Goal: Information Seeking & Learning: Learn about a topic

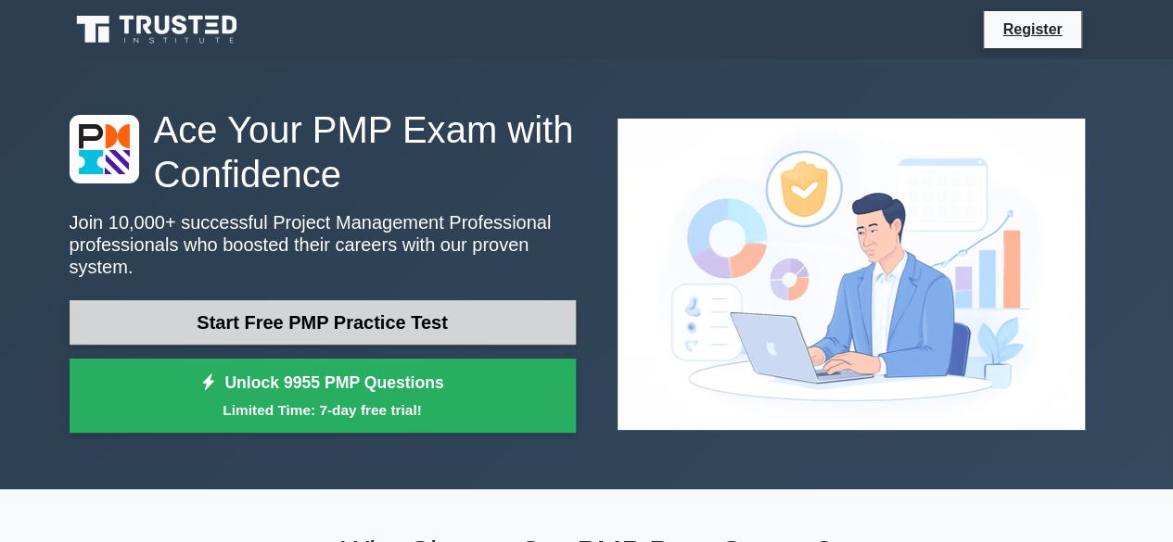
click at [376, 316] on link "Start Free PMP Practice Test" at bounding box center [323, 322] width 506 height 45
click at [313, 301] on link "Start Free PMP Practice Test" at bounding box center [323, 322] width 506 height 45
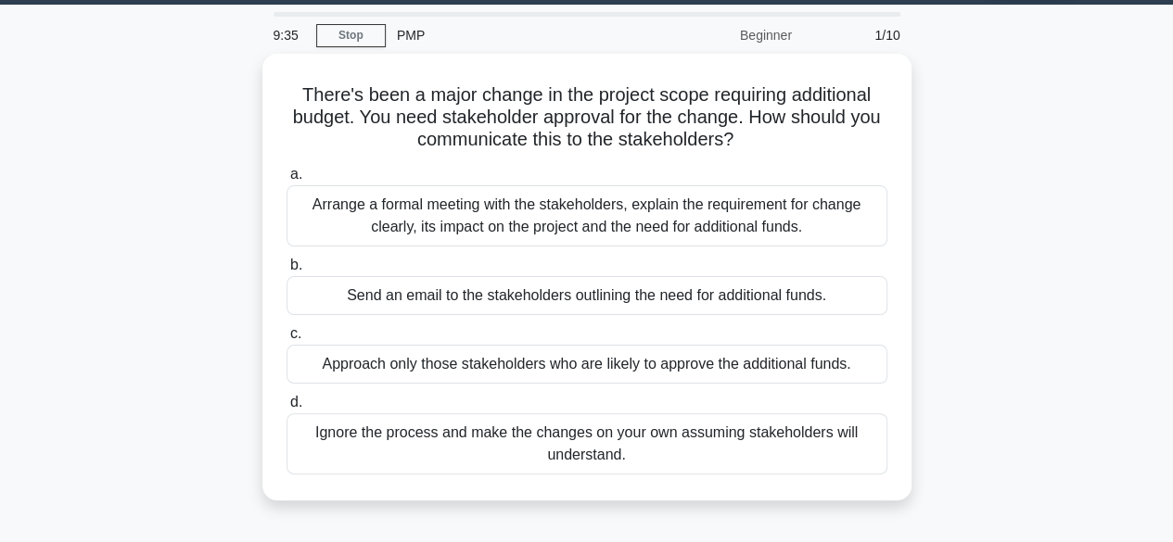
scroll to position [45, 0]
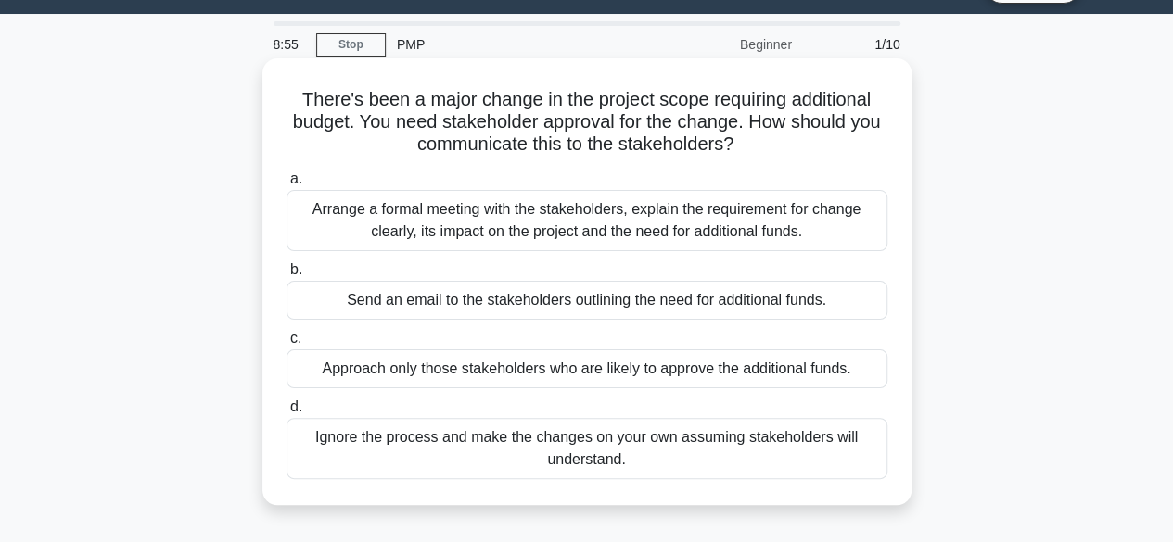
click at [625, 220] on div "Arrange a formal meeting with the stakeholders, explain the requirement for cha…" at bounding box center [587, 220] width 601 height 61
click at [287, 185] on input "a. Arrange a formal meeting with the stakeholders, explain the requirement for …" at bounding box center [287, 179] width 0 height 12
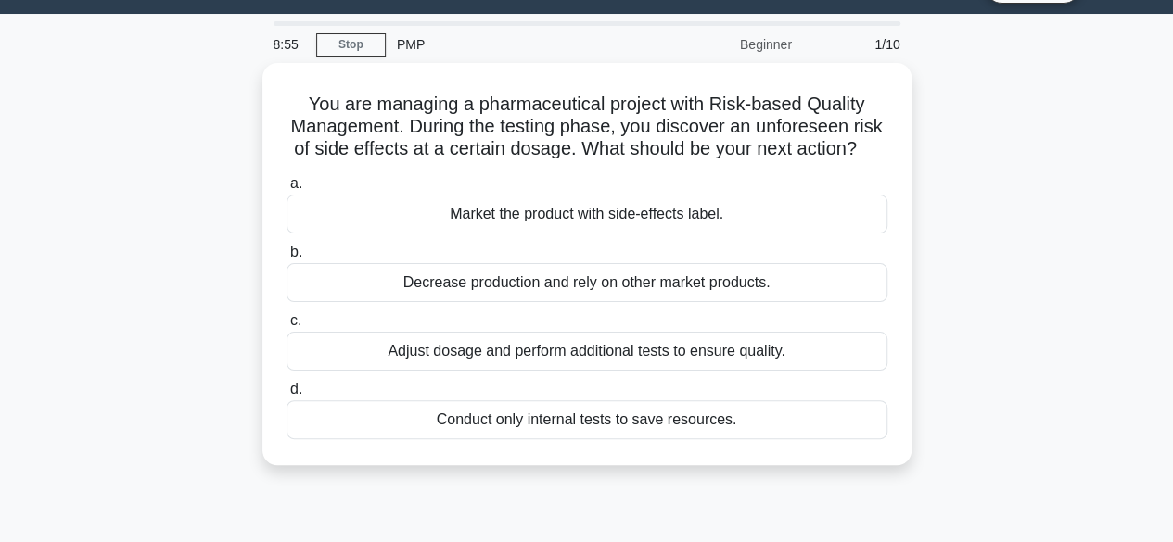
click at [625, 220] on div "Market the product with side-effects label." at bounding box center [587, 214] width 601 height 39
click at [287, 190] on input "a. Market the product with side-effects label." at bounding box center [287, 184] width 0 height 12
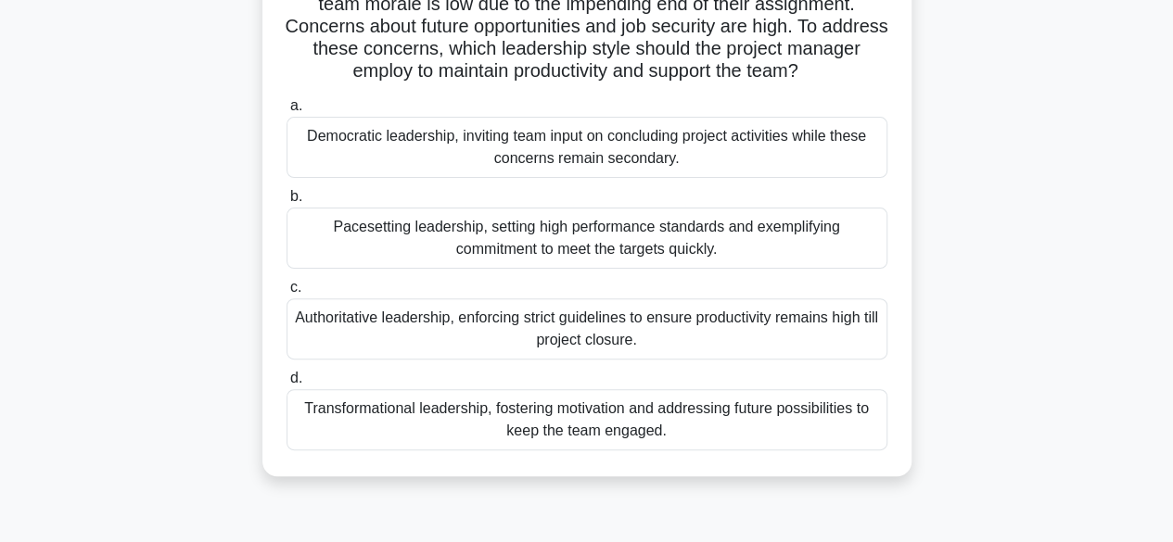
scroll to position [0, 0]
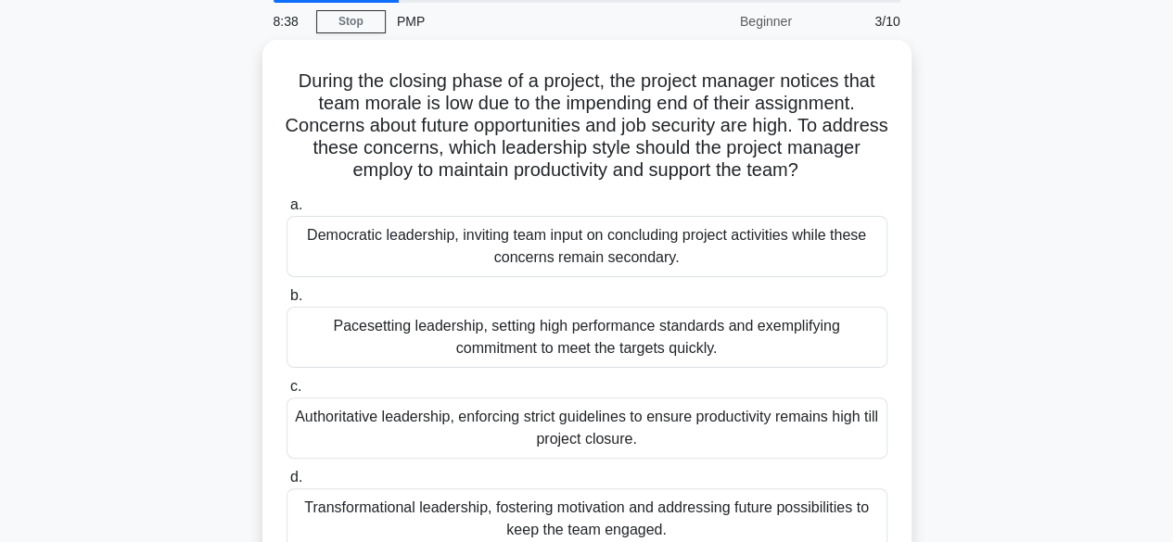
scroll to position [66, 0]
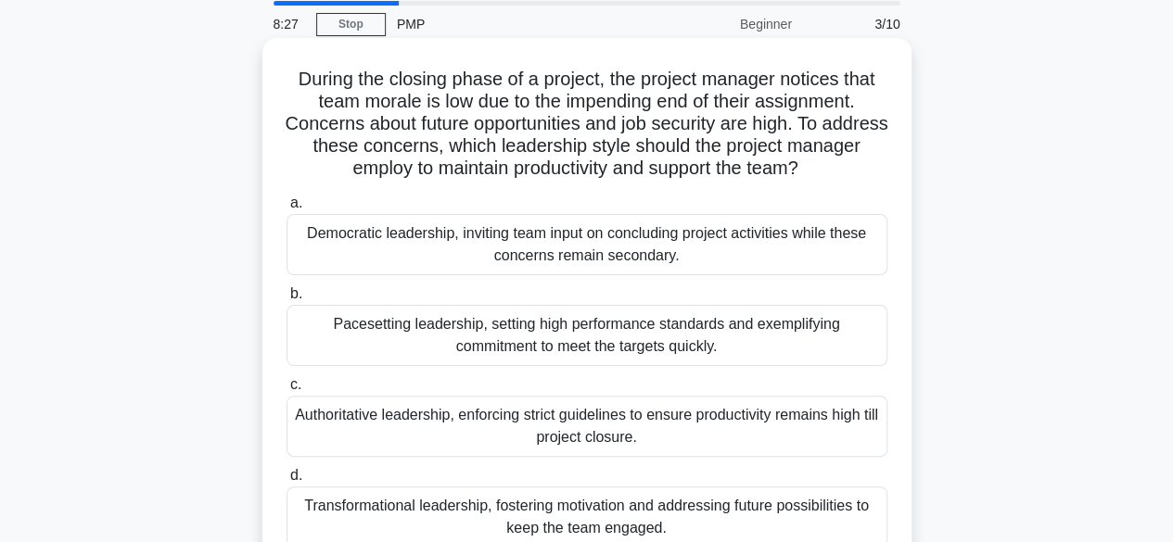
click at [619, 175] on h5 "During the closing phase of a project, the project manager notices that team mo…" at bounding box center [587, 124] width 605 height 113
click at [532, 439] on div "Authoritative leadership, enforcing strict guidelines to ensure productivity re…" at bounding box center [587, 426] width 601 height 61
click at [287, 391] on input "c. Authoritative leadership, enforcing strict guidelines to ensure productivity…" at bounding box center [287, 385] width 0 height 12
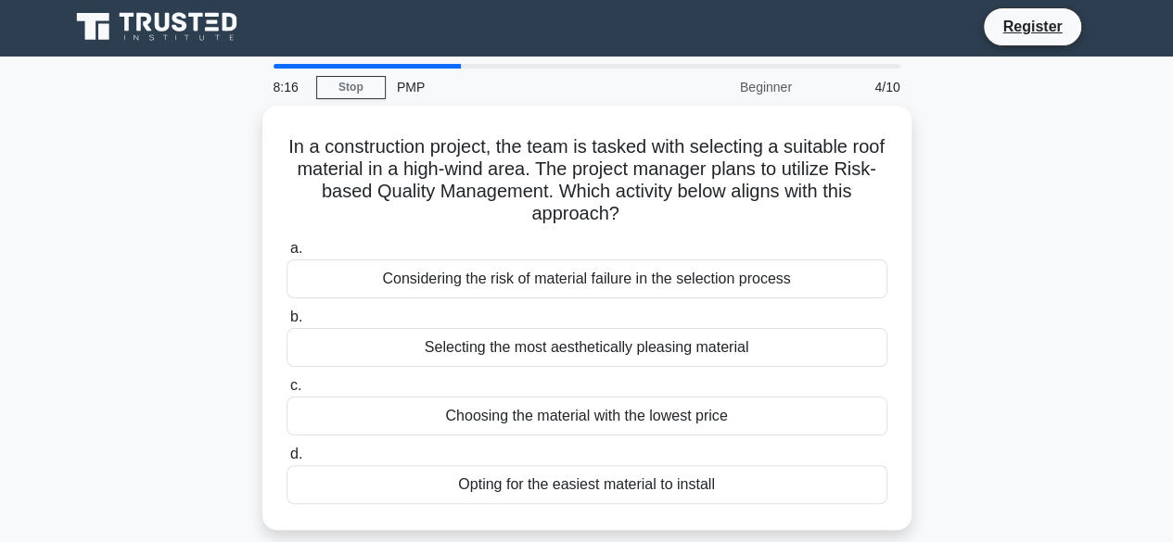
scroll to position [0, 0]
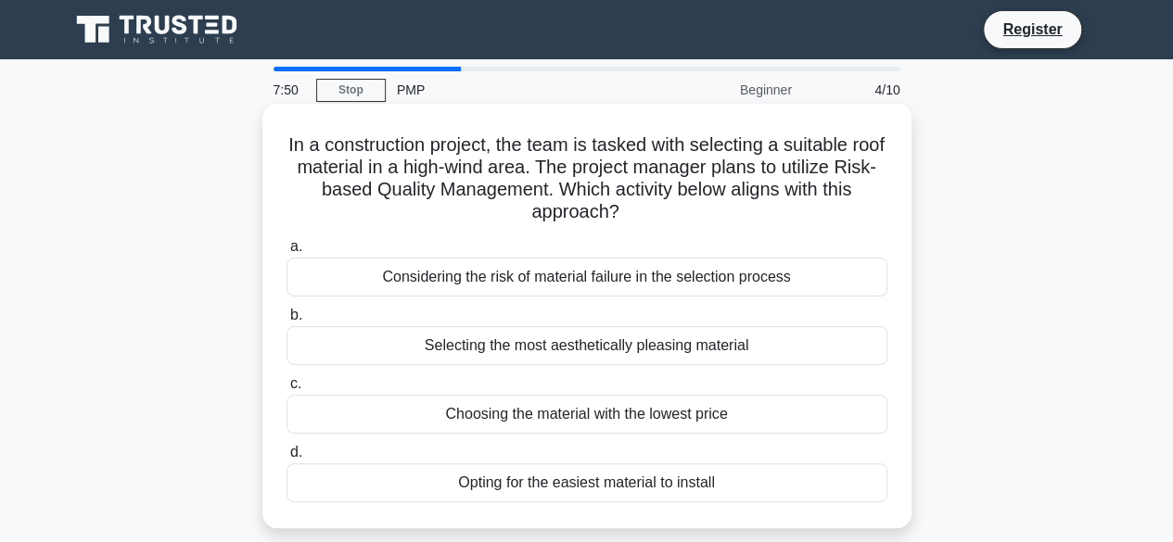
click at [582, 286] on div "Considering the risk of material failure in the selection process" at bounding box center [587, 277] width 601 height 39
click at [287, 253] on input "a. Considering the risk of material failure in the selection process" at bounding box center [287, 247] width 0 height 12
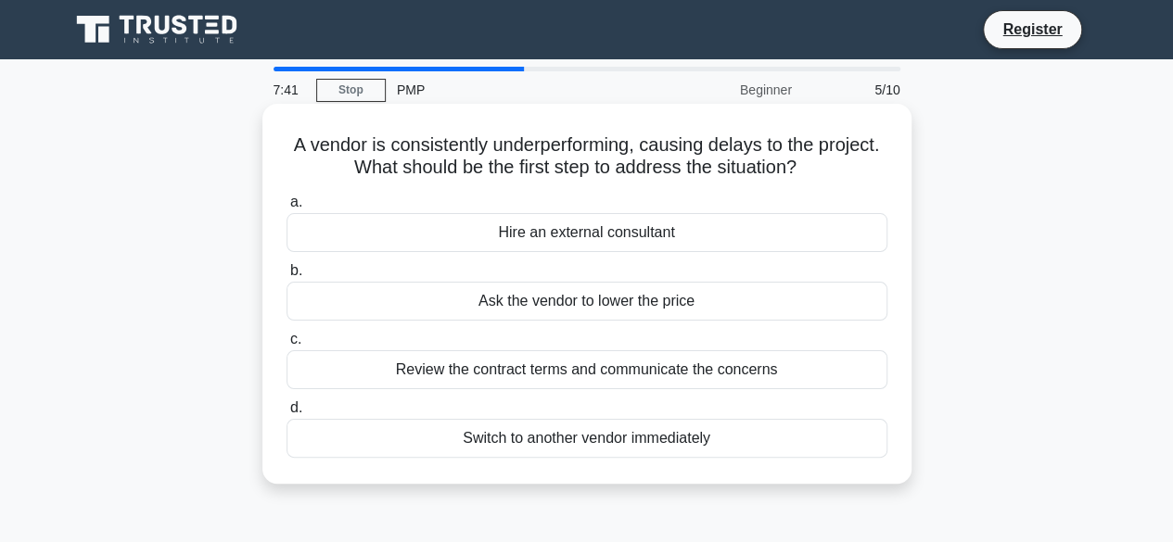
click at [600, 368] on div "Review the contract terms and communicate the concerns" at bounding box center [587, 370] width 601 height 39
click at [287, 346] on input "c. Review the contract terms and communicate the concerns" at bounding box center [287, 340] width 0 height 12
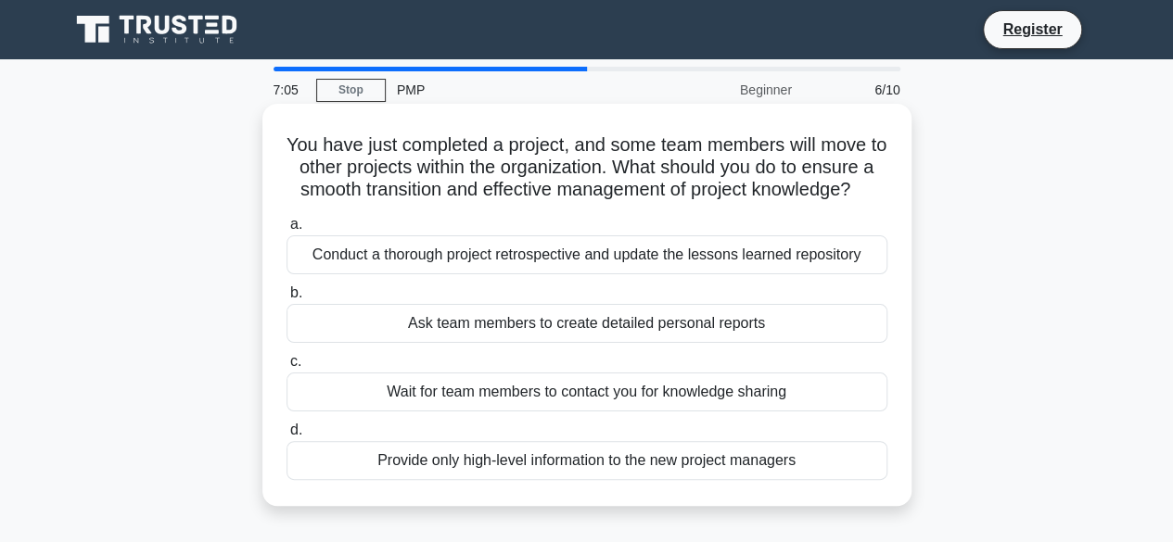
click at [554, 274] on div "Conduct a thorough project retrospective and update the lessons learned reposit…" at bounding box center [587, 255] width 601 height 39
click at [287, 231] on input "a. Conduct a thorough project retrospective and update the lessons learned repo…" at bounding box center [287, 225] width 0 height 12
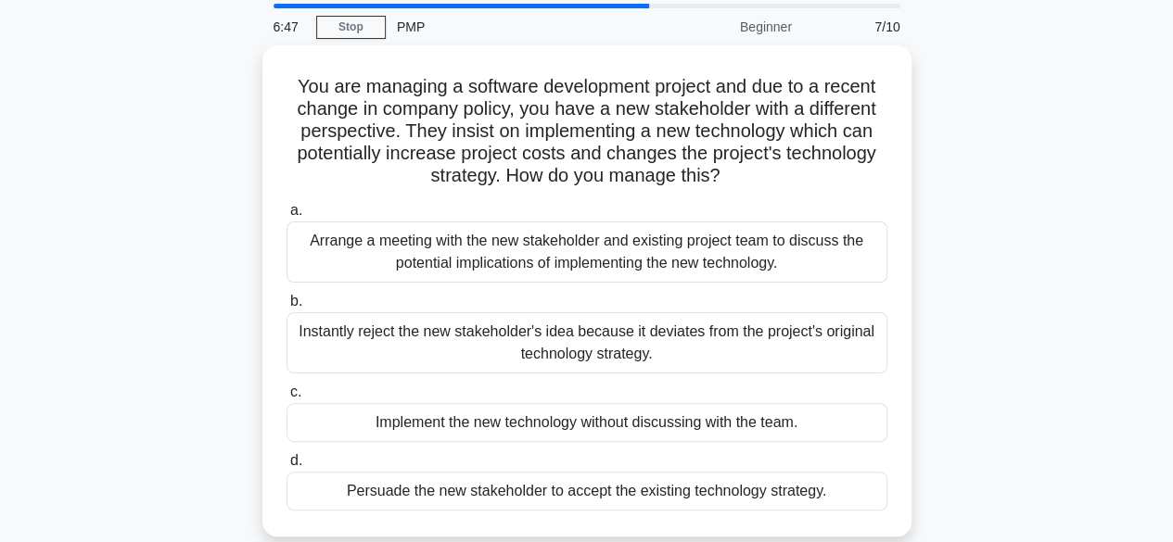
scroll to position [61, 0]
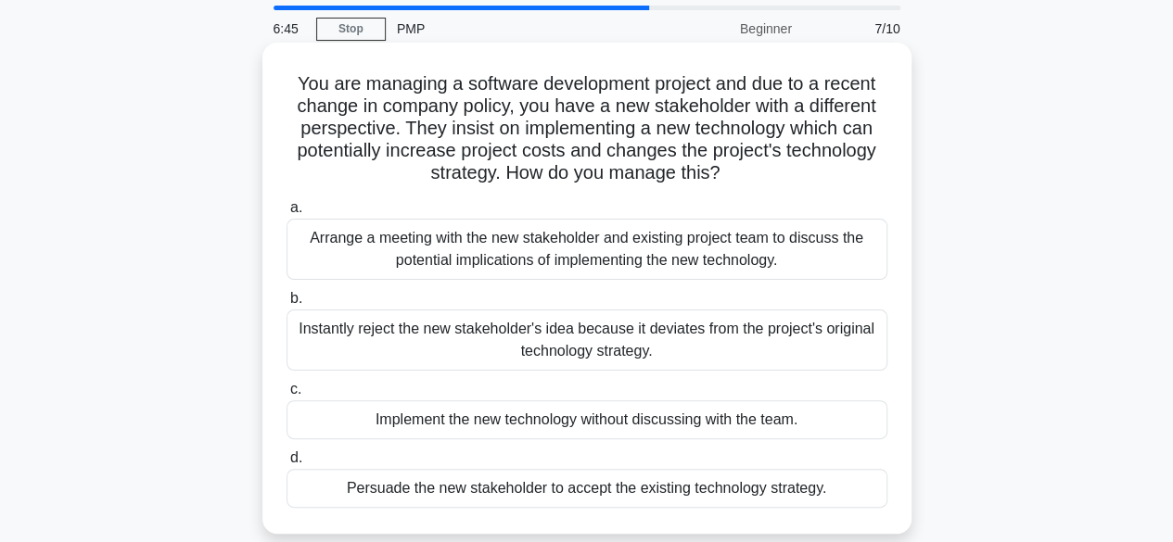
click at [560, 264] on div "Arrange a meeting with the new stakeholder and existing project team to discuss…" at bounding box center [587, 249] width 601 height 61
click at [287, 214] on input "a. Arrange a meeting with the new stakeholder and existing project team to disc…" at bounding box center [287, 208] width 0 height 12
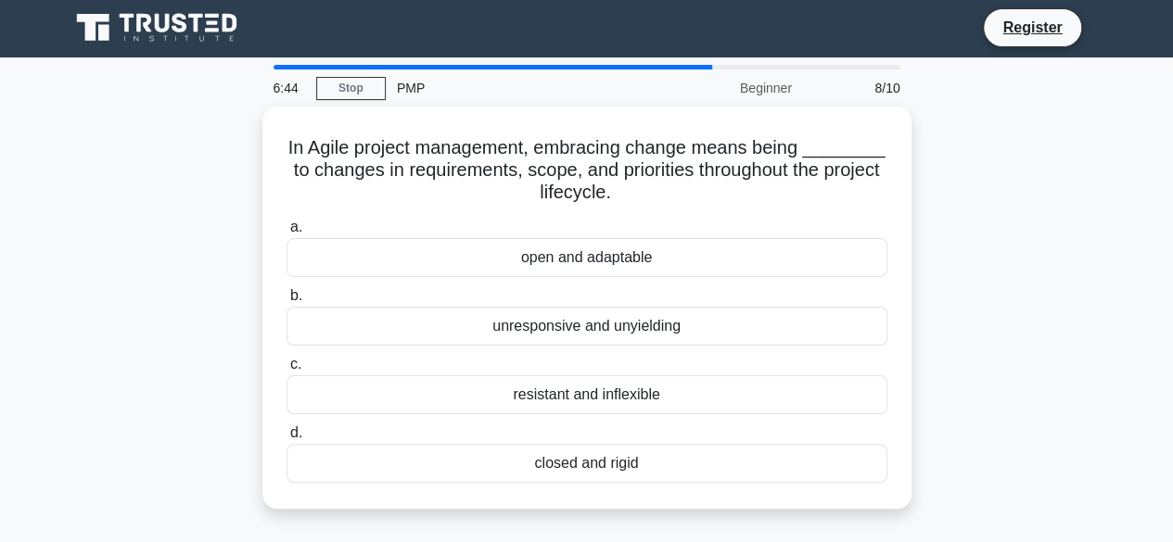
scroll to position [0, 0]
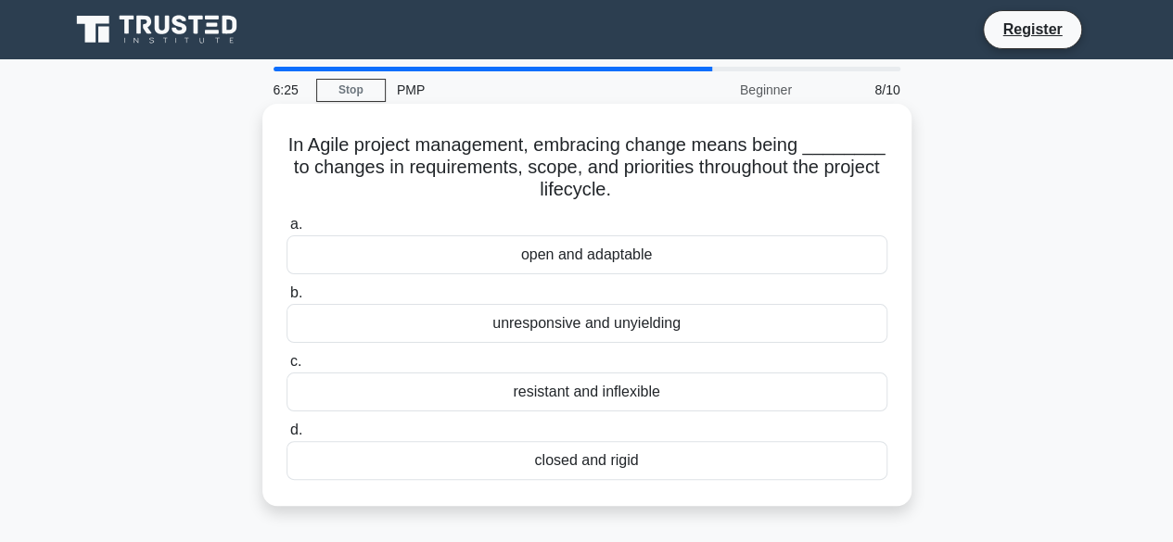
click at [581, 261] on div "open and adaptable" at bounding box center [587, 255] width 601 height 39
click at [287, 231] on input "a. open and adaptable" at bounding box center [287, 225] width 0 height 12
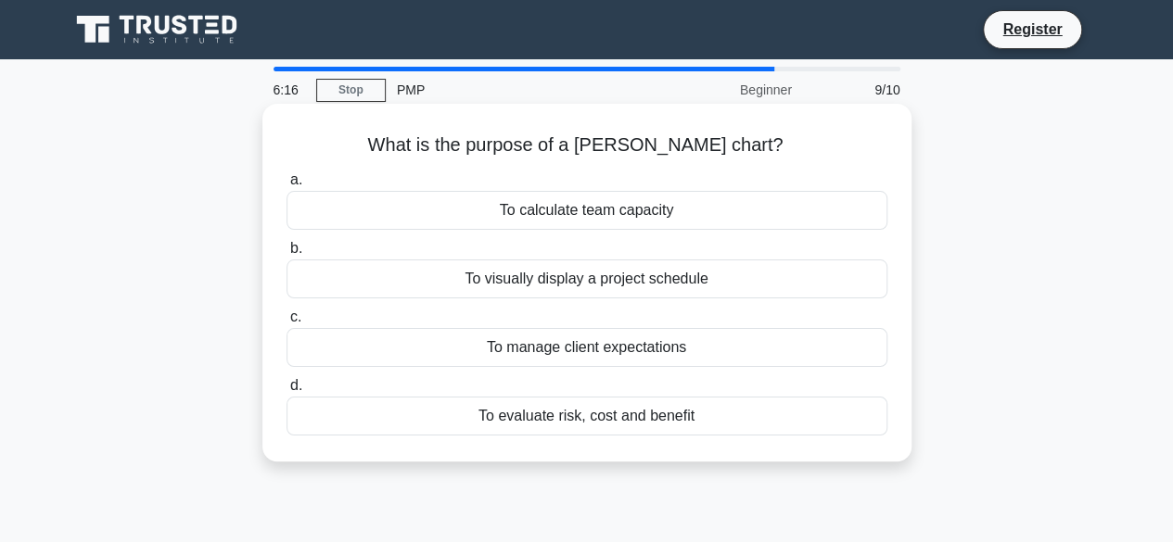
click at [560, 288] on div "To visually display a project schedule" at bounding box center [587, 279] width 601 height 39
click at [287, 255] on input "b. To visually display a project schedule" at bounding box center [287, 249] width 0 height 12
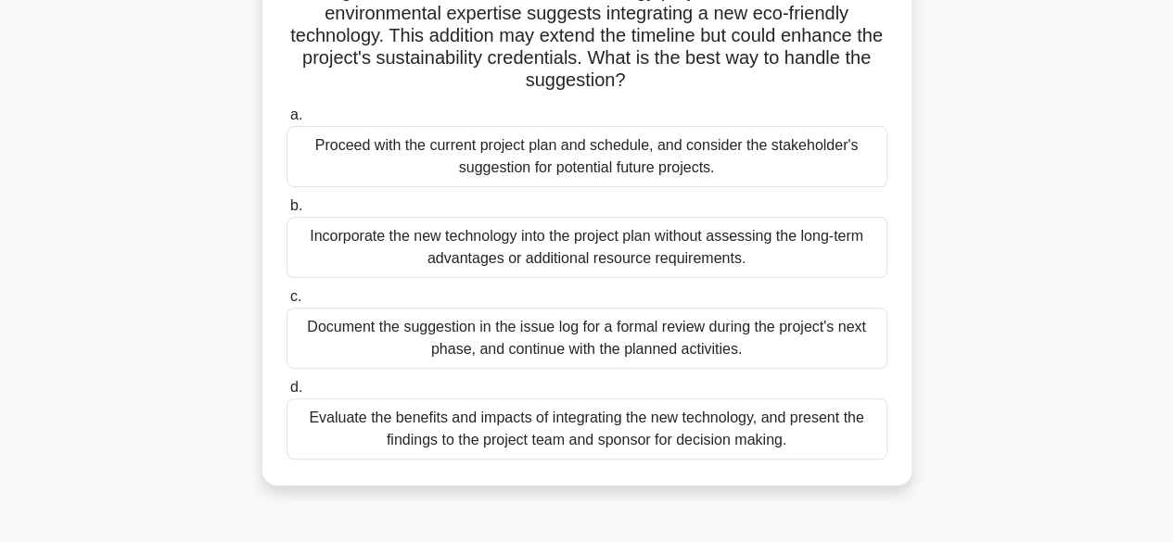
scroll to position [160, 0]
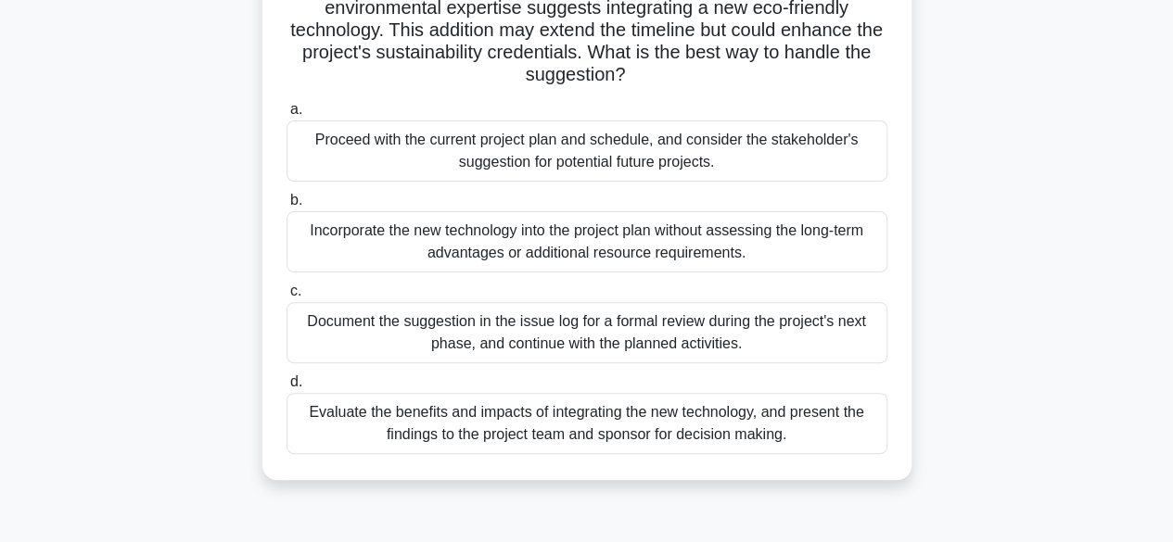
click at [603, 420] on div "Evaluate the benefits and impacts of integrating the new technology, and presen…" at bounding box center [587, 423] width 601 height 61
click at [287, 389] on input "d. Evaluate the benefits and impacts of integrating the new technology, and pre…" at bounding box center [287, 382] width 0 height 12
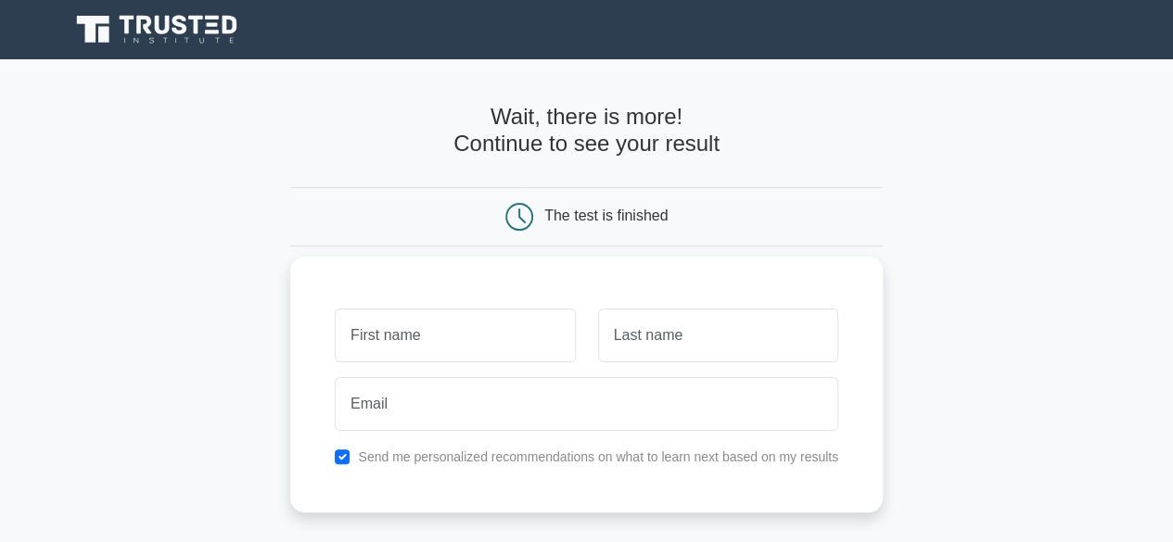
click at [486, 324] on input "text" at bounding box center [455, 336] width 240 height 54
type input "Pooja"
click at [646, 337] on input "text" at bounding box center [718, 336] width 240 height 54
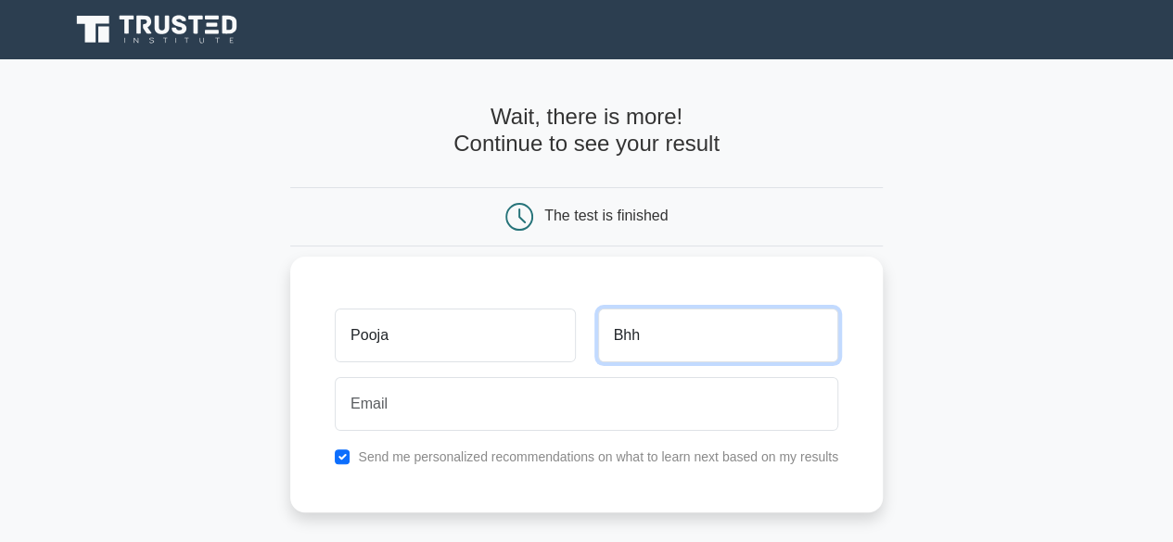
type input "Bhh"
click at [341, 453] on input "checkbox" at bounding box center [342, 457] width 15 height 15
checkbox input "false"
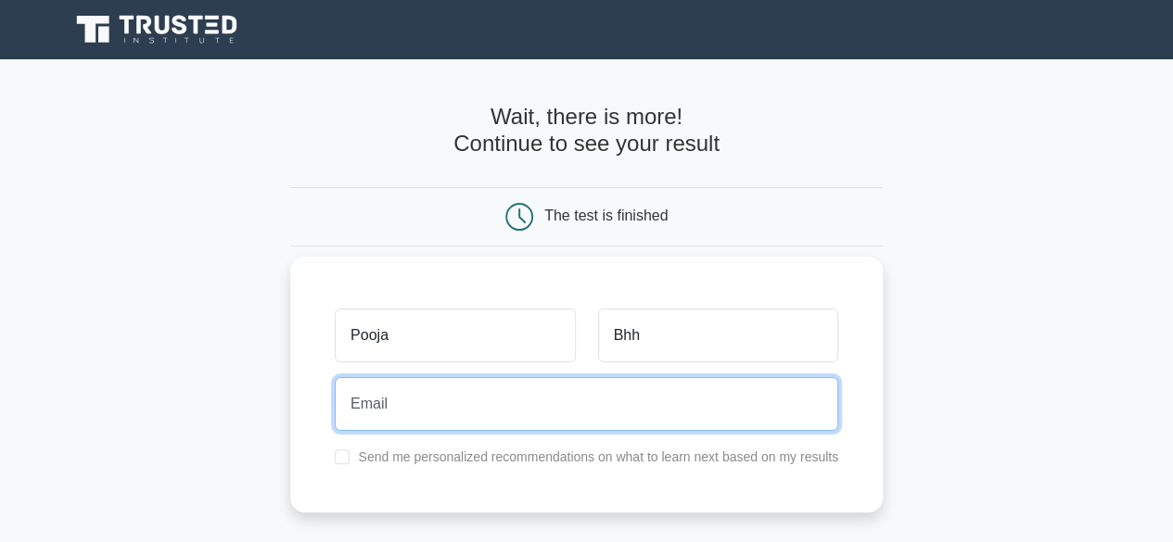
click at [386, 402] on input "email" at bounding box center [587, 404] width 504 height 54
type input "pooja.bhatt@fisdom.com"
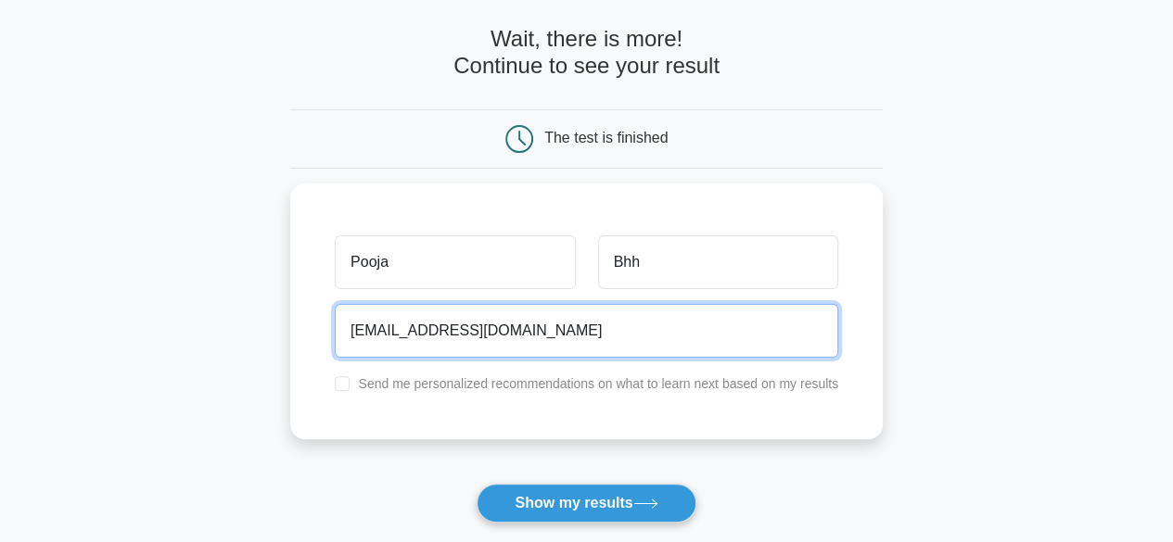
scroll to position [96, 0]
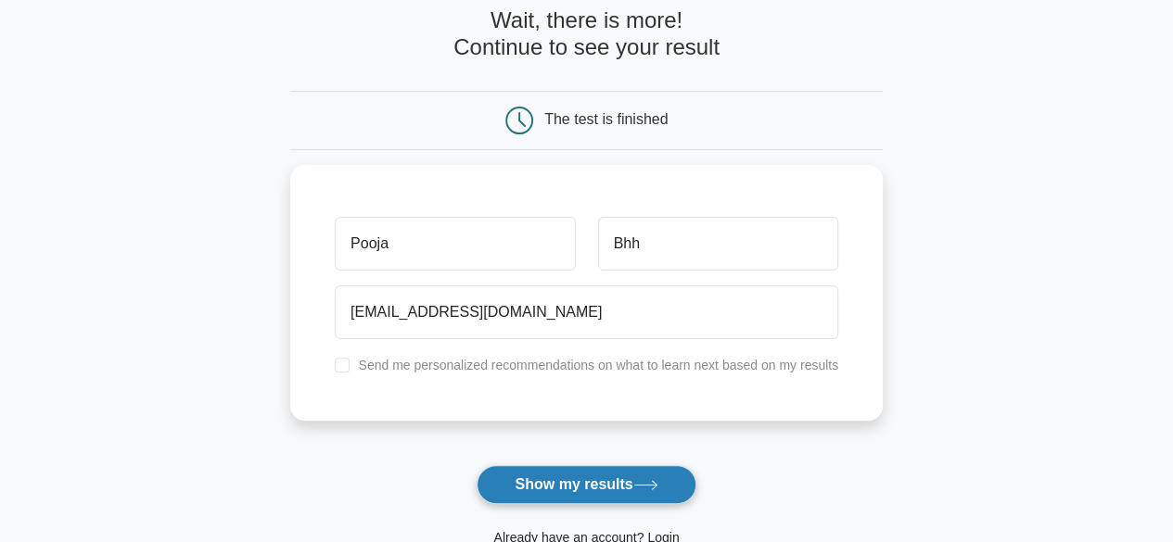
click at [634, 479] on button "Show my results" at bounding box center [586, 485] width 219 height 39
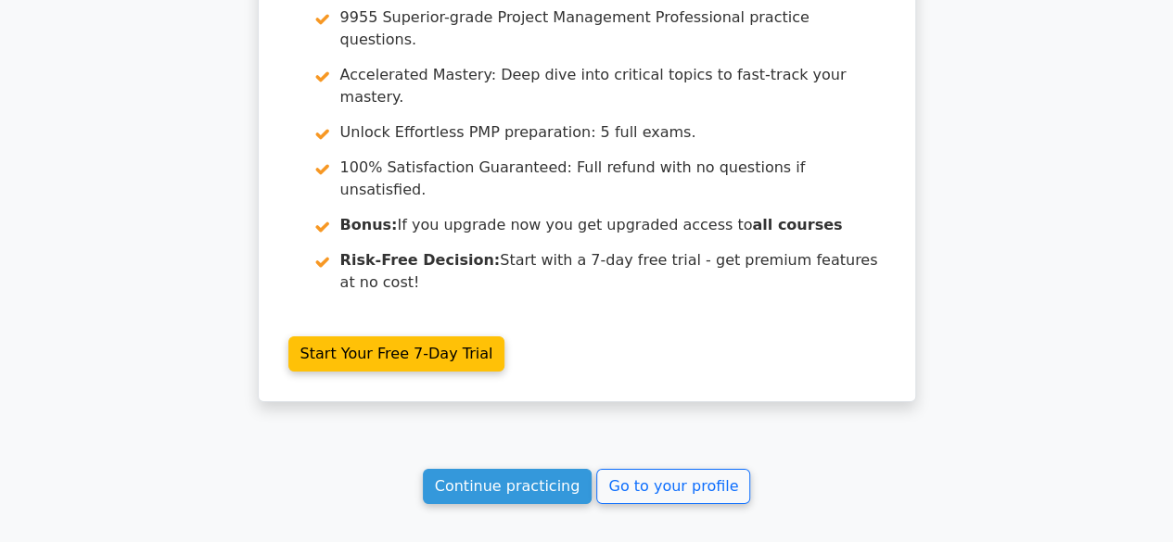
scroll to position [3275, 0]
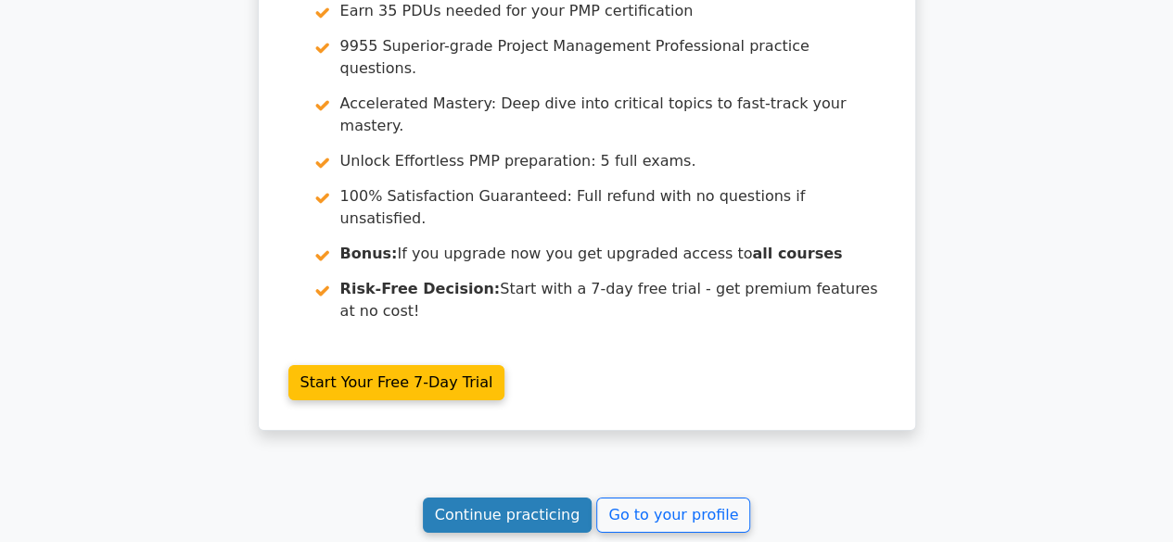
click at [506, 498] on link "Continue practicing" at bounding box center [508, 515] width 170 height 35
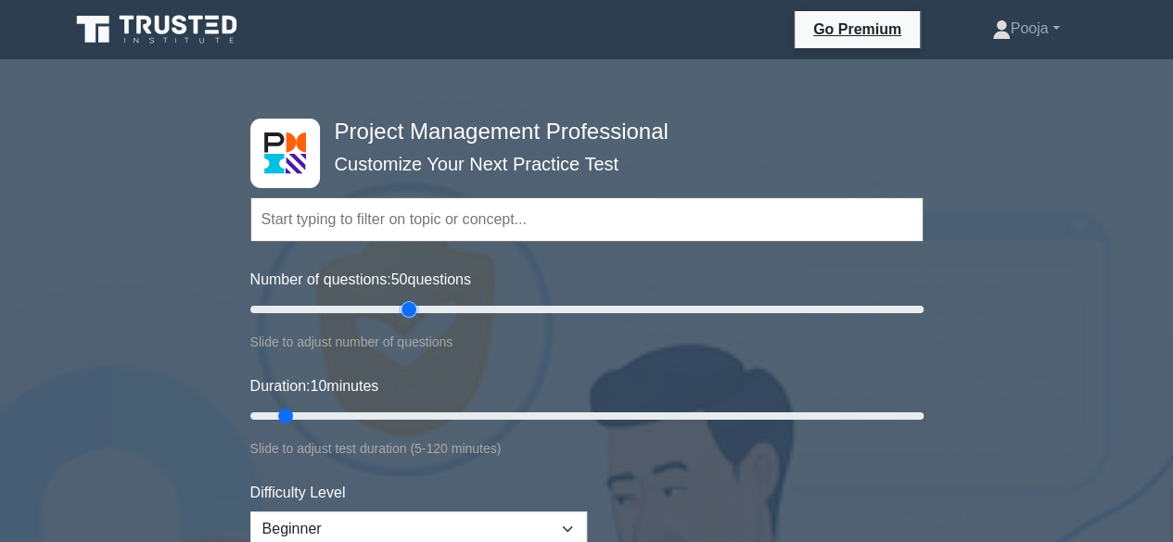
drag, startPoint x: 274, startPoint y: 307, endPoint x: 406, endPoint y: 309, distance: 132.6
type input "50"
click at [406, 309] on input "Number of questions: 50 questions" at bounding box center [586, 310] width 673 height 22
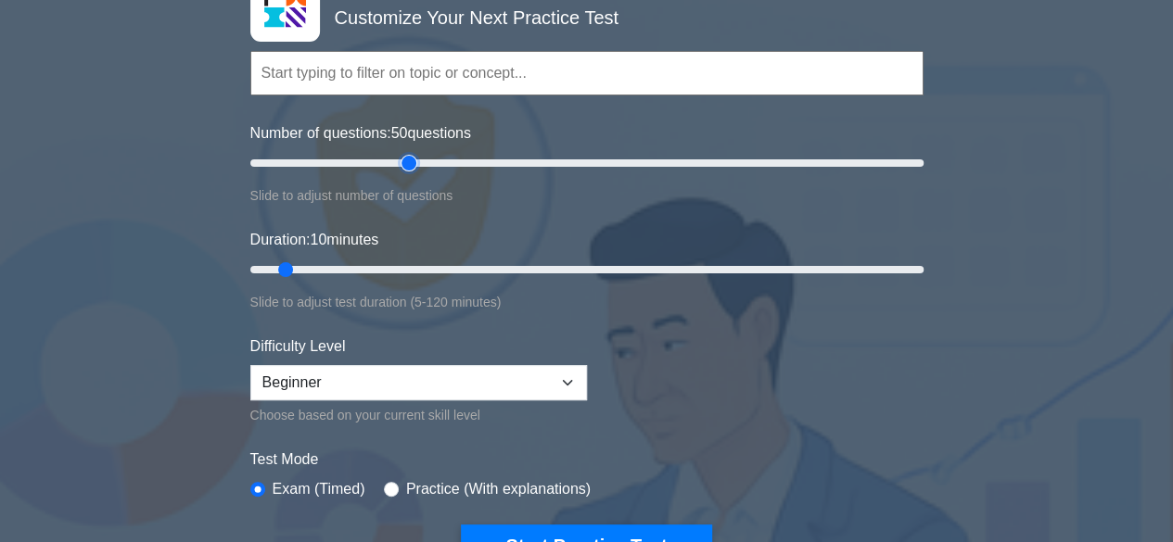
scroll to position [156, 0]
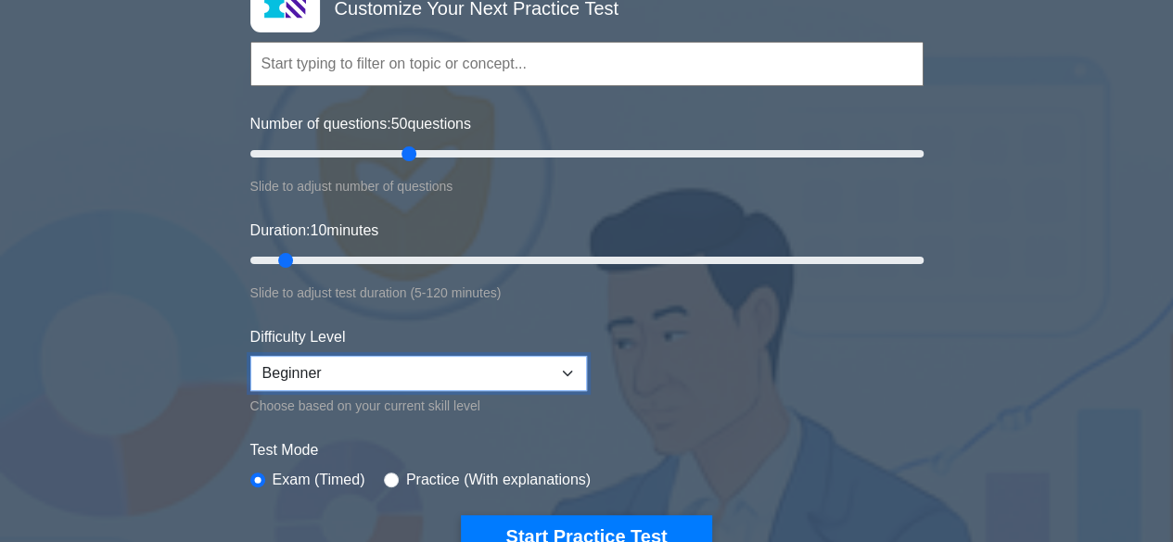
click at [464, 380] on select "Beginner Intermediate Expert" at bounding box center [418, 373] width 337 height 35
select select "expert"
click at [250, 356] on select "Beginner Intermediate Expert" at bounding box center [418, 373] width 337 height 35
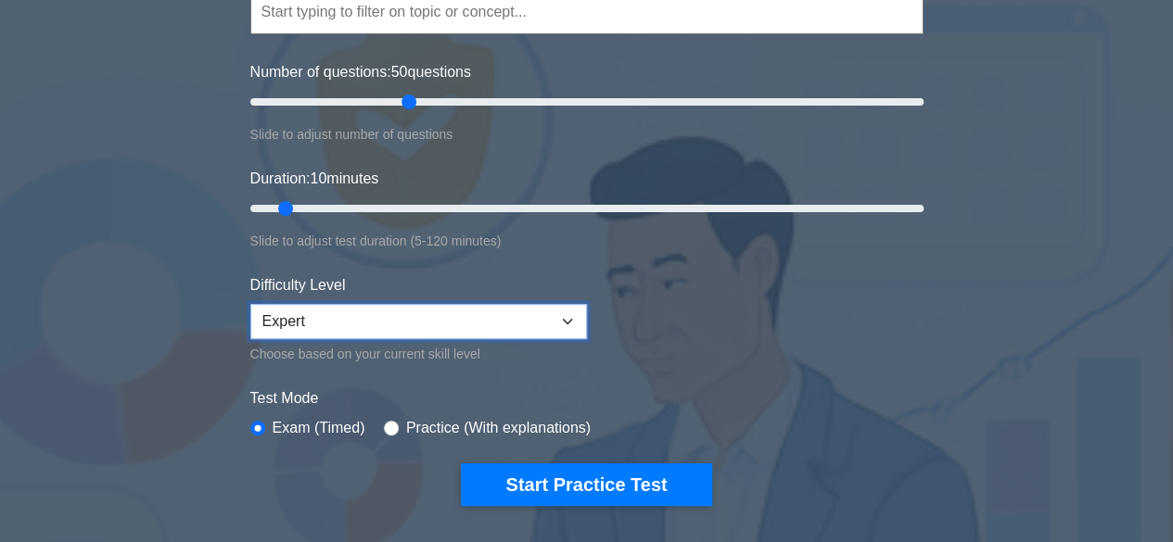
scroll to position [217, 0]
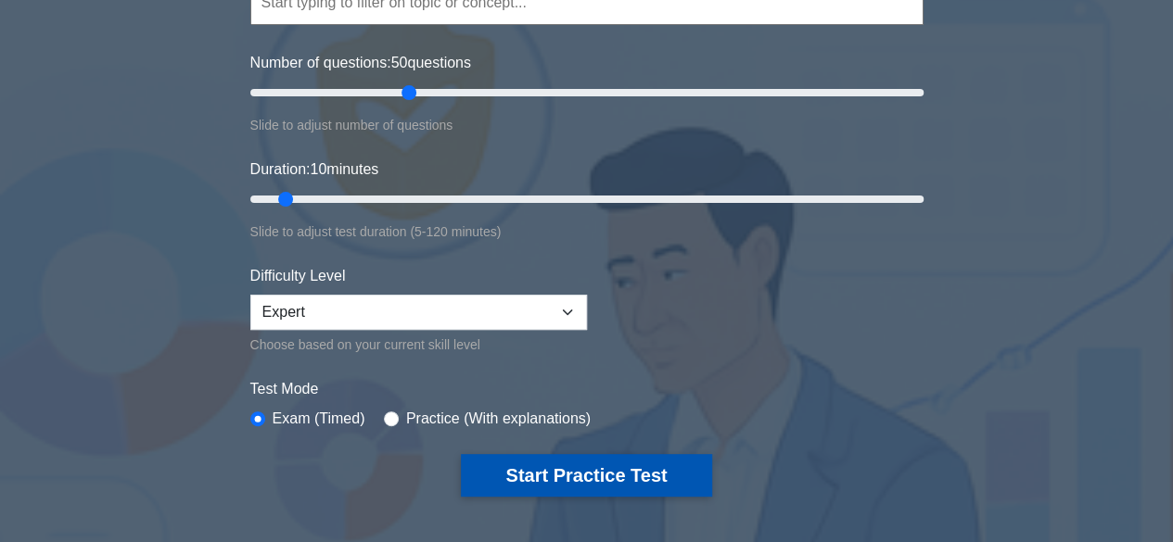
click at [565, 468] on button "Start Practice Test" at bounding box center [586, 475] width 250 height 43
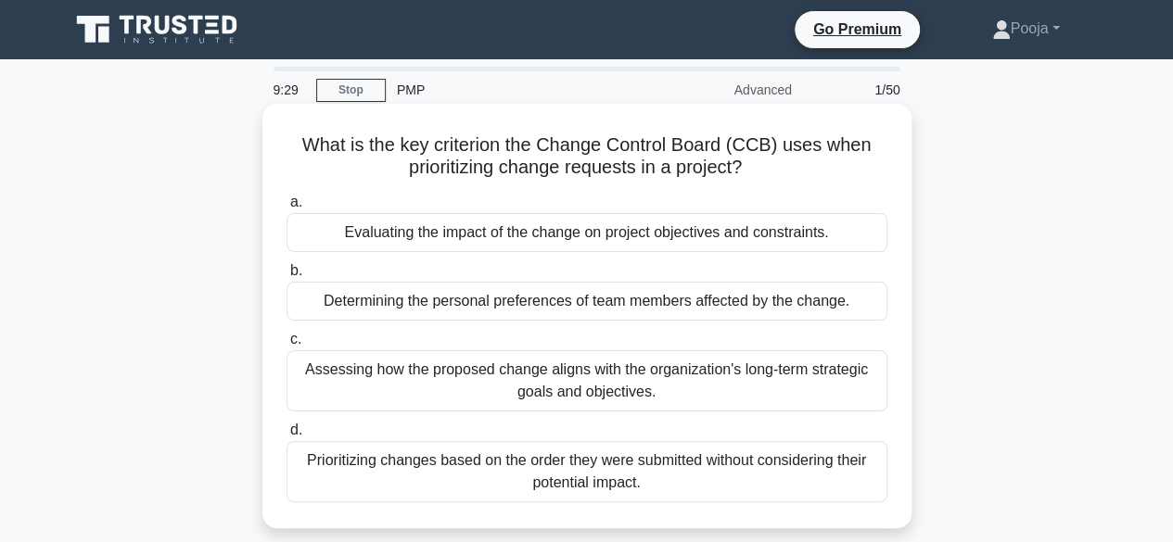
drag, startPoint x: 530, startPoint y: 368, endPoint x: 642, endPoint y: 400, distance: 116.6
click at [642, 400] on div "Assessing how the proposed change aligns with the organization's long-term stra…" at bounding box center [587, 381] width 601 height 61
click at [287, 346] on input "c. Assessing how the proposed change aligns with the organization's long-term s…" at bounding box center [287, 340] width 0 height 12
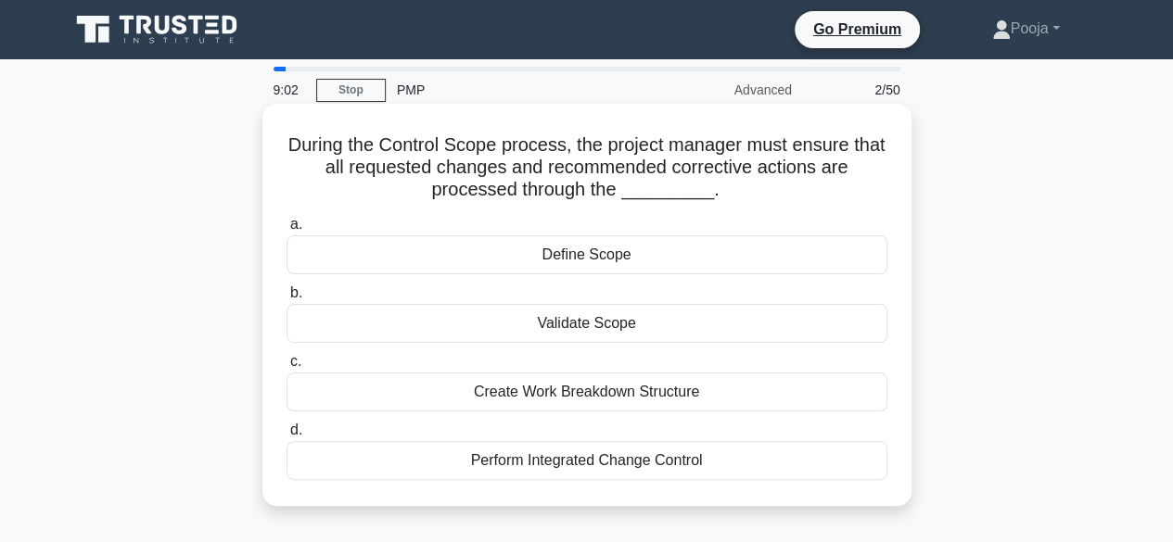
click at [577, 466] on div "Perform Integrated Change Control" at bounding box center [587, 460] width 601 height 39
click at [287, 437] on input "d. Perform Integrated Change Control" at bounding box center [287, 431] width 0 height 12
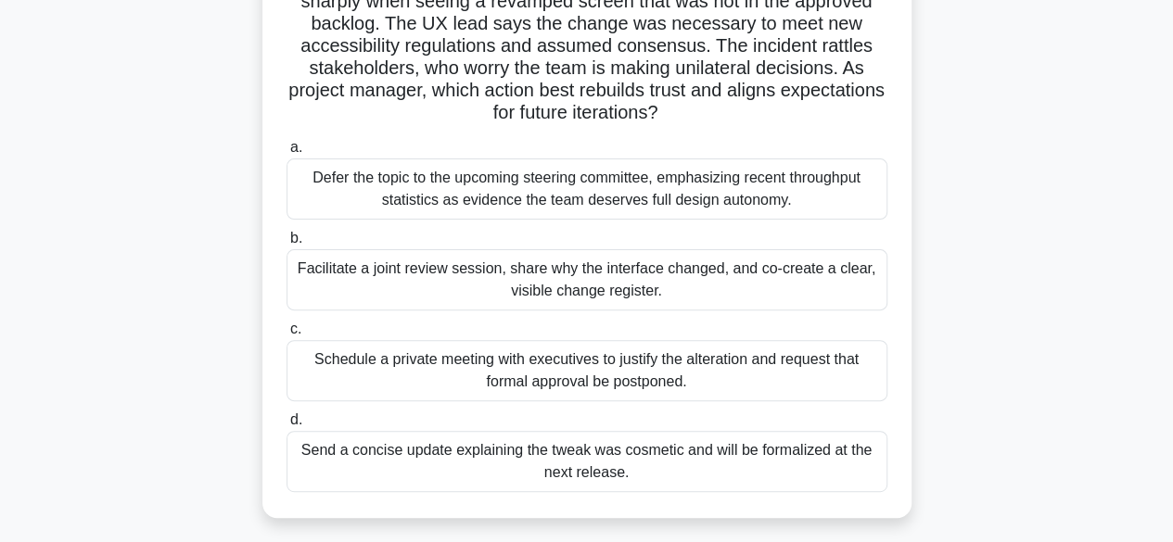
scroll to position [170, 0]
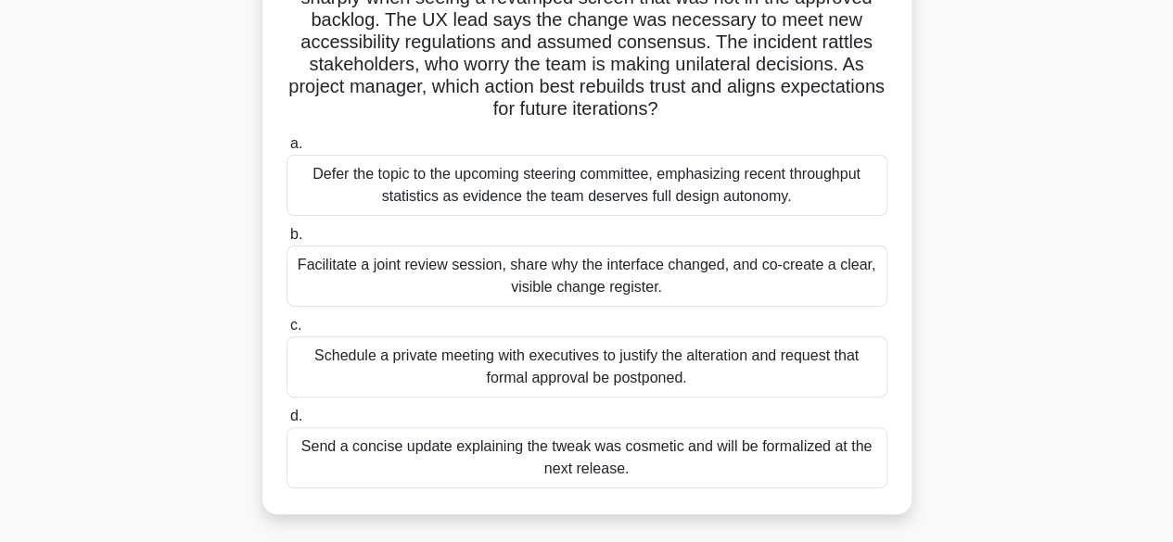
click at [582, 280] on div "Facilitate a joint review session, share why the interface changed, and co-crea…" at bounding box center [587, 276] width 601 height 61
click at [287, 241] on input "b. Facilitate a joint review session, share why the interface changed, and co-c…" at bounding box center [287, 235] width 0 height 12
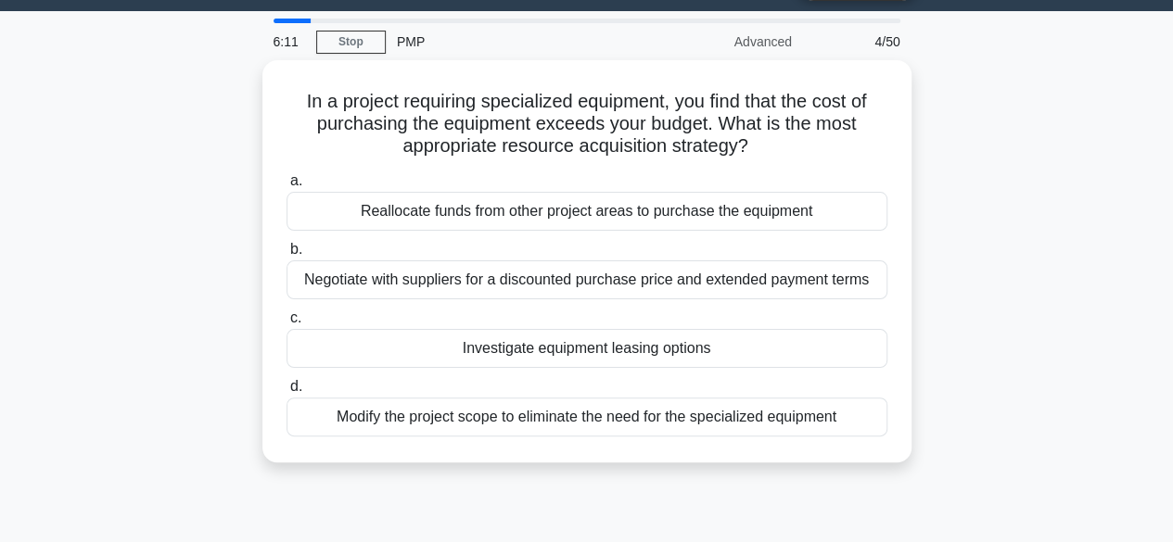
scroll to position [46, 0]
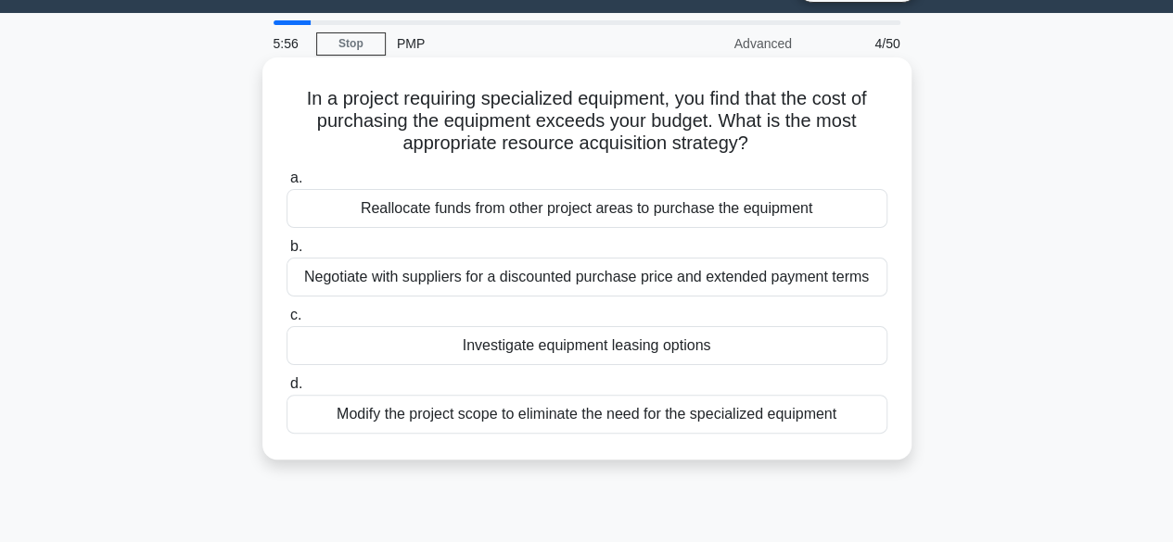
click at [540, 287] on div "Negotiate with suppliers for a discounted purchase price and extended payment t…" at bounding box center [587, 277] width 601 height 39
click at [287, 253] on input "b. Negotiate with suppliers for a discounted purchase price and extended paymen…" at bounding box center [287, 247] width 0 height 12
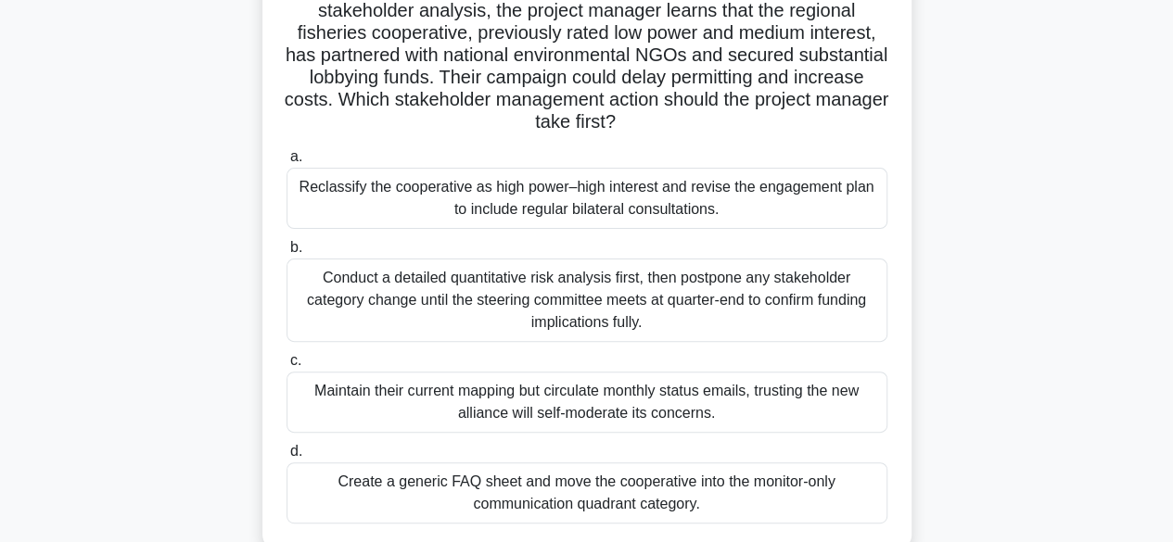
scroll to position [156, 0]
click at [714, 313] on div "Conduct a detailed quantitative risk analysis first, then postpone any stakehol…" at bounding box center [587, 301] width 601 height 83
click at [287, 255] on input "b. Conduct a detailed quantitative risk analysis first, then postpone any stake…" at bounding box center [287, 249] width 0 height 12
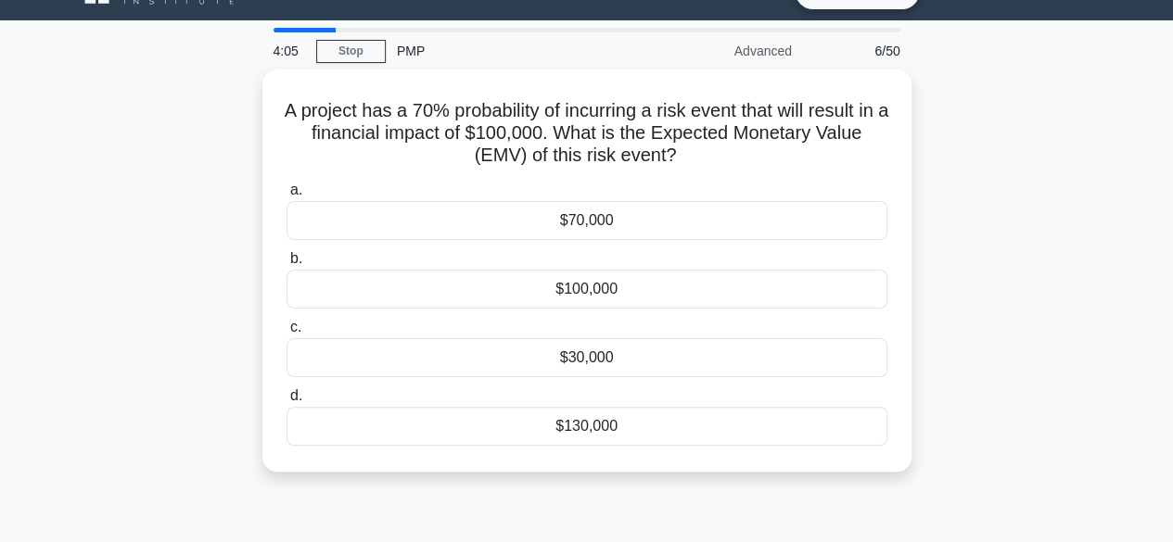
scroll to position [35, 0]
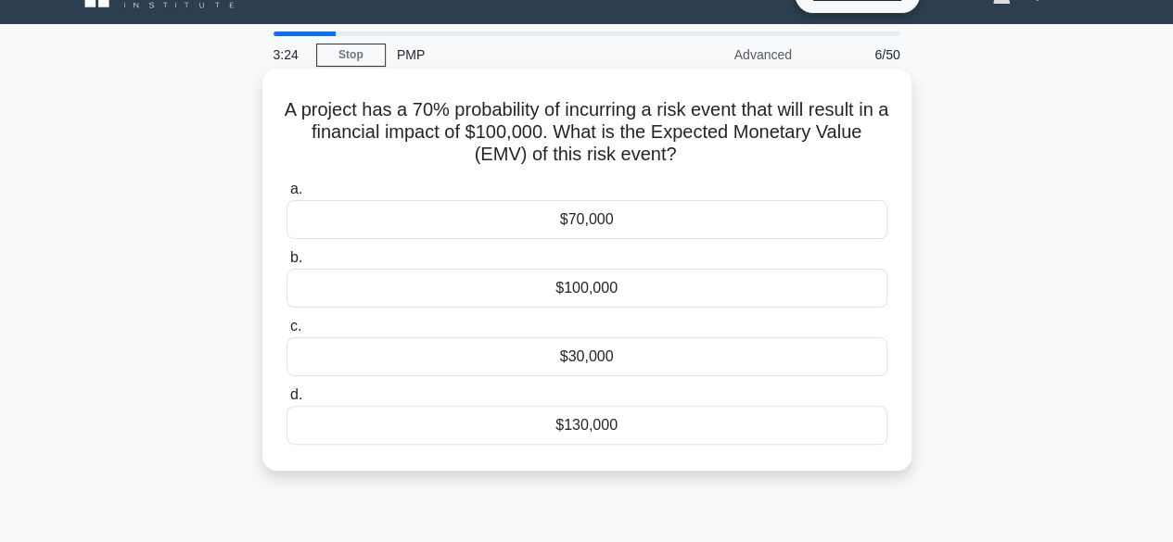
drag, startPoint x: 592, startPoint y: 422, endPoint x: 593, endPoint y: 392, distance: 29.7
click at [593, 392] on label "d. $130,000" at bounding box center [587, 414] width 601 height 61
click at [589, 418] on div "$130,000" at bounding box center [587, 425] width 601 height 39
click at [287, 402] on input "d. $130,000" at bounding box center [287, 395] width 0 height 12
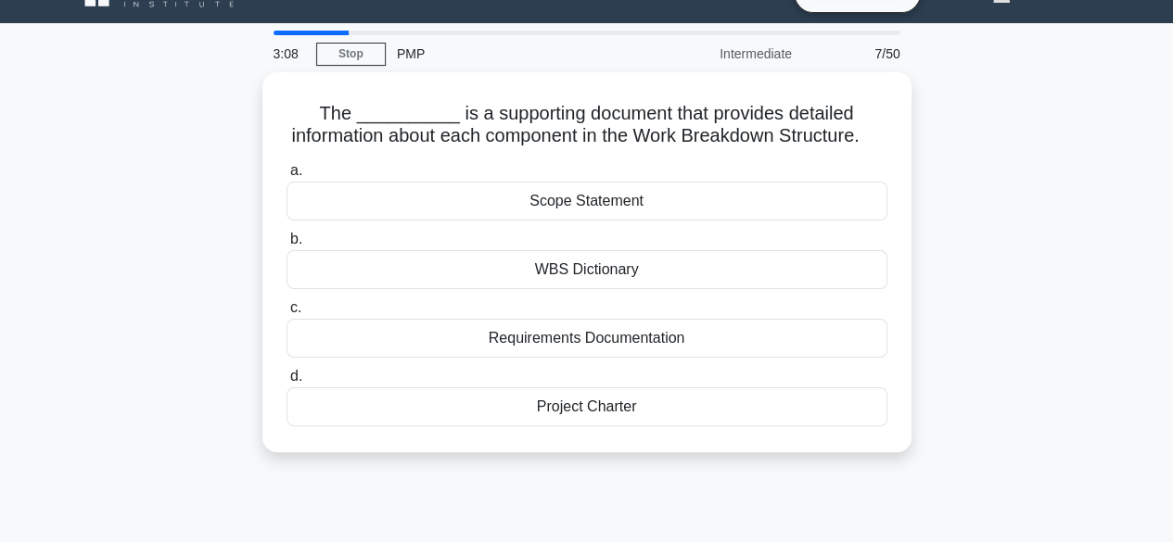
scroll to position [0, 0]
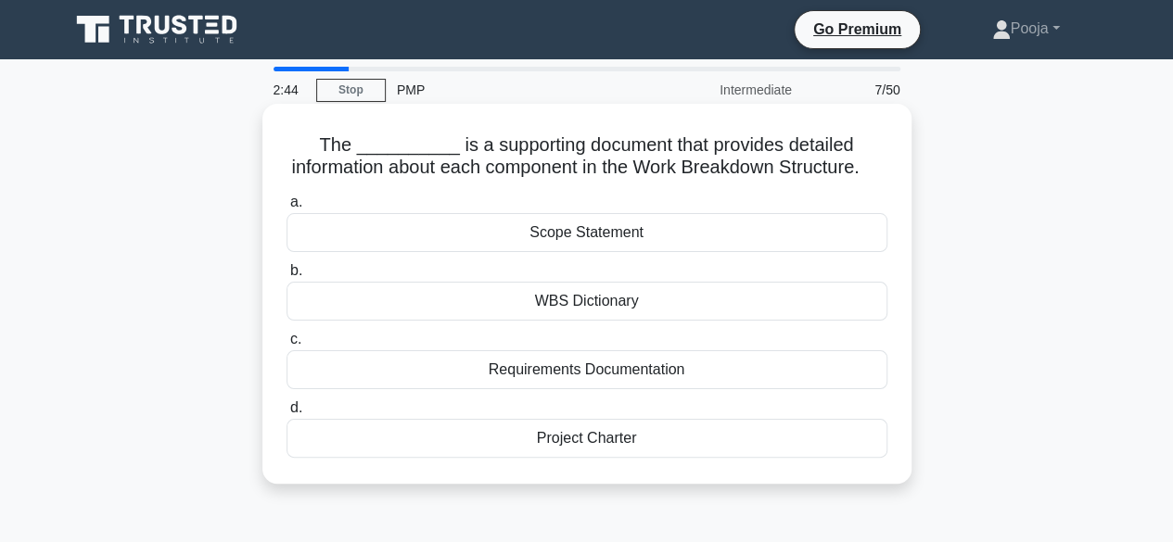
click at [621, 173] on h5 "The __________ is a supporting document that provides detailed information abou…" at bounding box center [587, 157] width 605 height 46
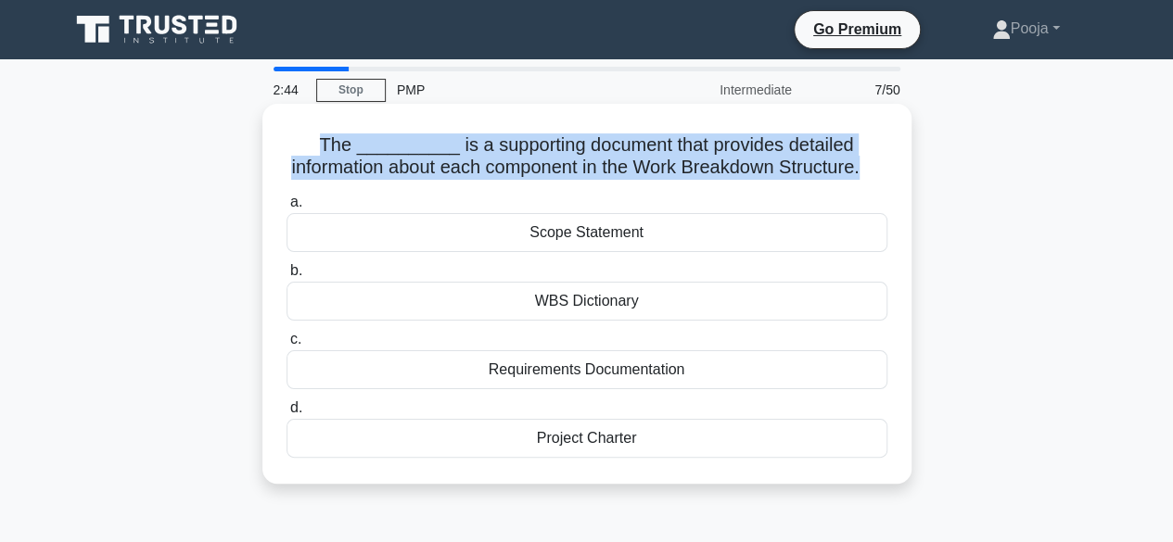
click at [621, 173] on h5 "The __________ is a supporting document that provides detailed information abou…" at bounding box center [587, 157] width 605 height 46
click at [675, 203] on div "The __________ is a supporting document that provides detailed information abou…" at bounding box center [587, 293] width 634 height 365
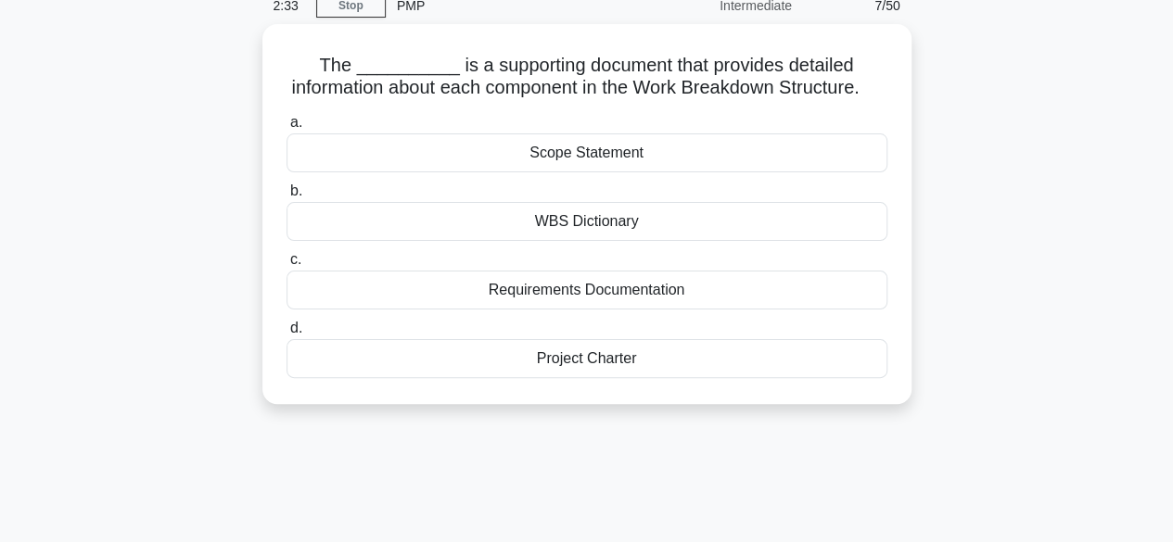
scroll to position [83, 0]
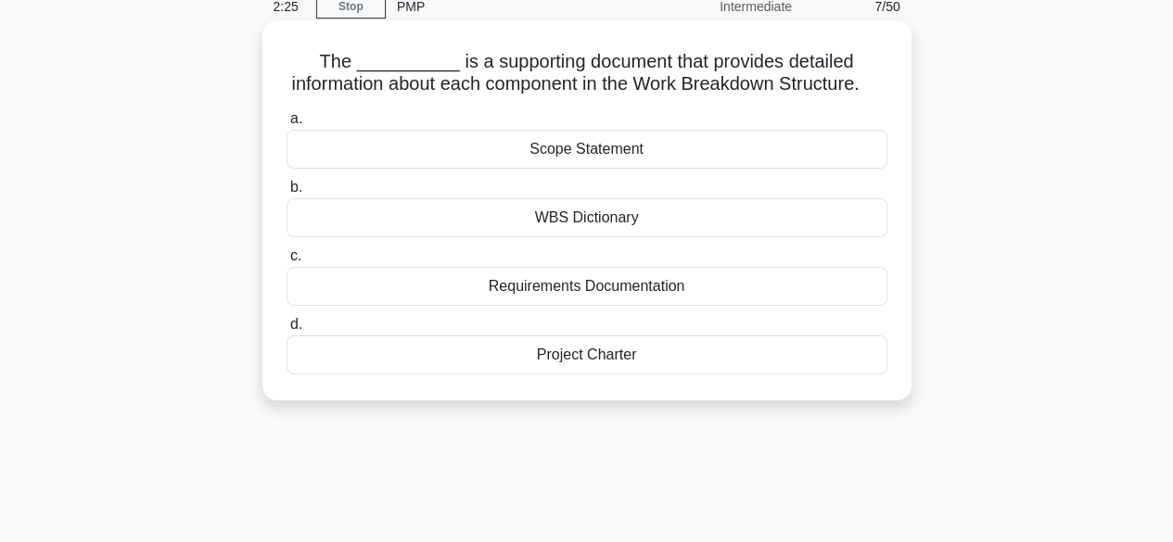
click at [575, 169] on div "Scope Statement" at bounding box center [587, 149] width 601 height 39
click at [287, 125] on input "a. Scope Statement" at bounding box center [287, 119] width 0 height 12
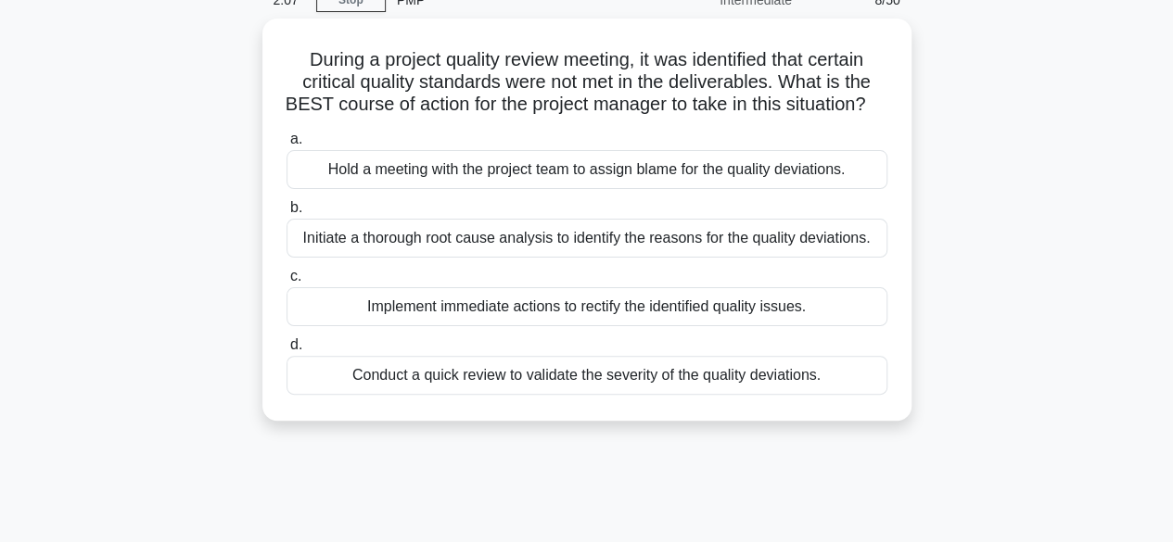
scroll to position [88, 0]
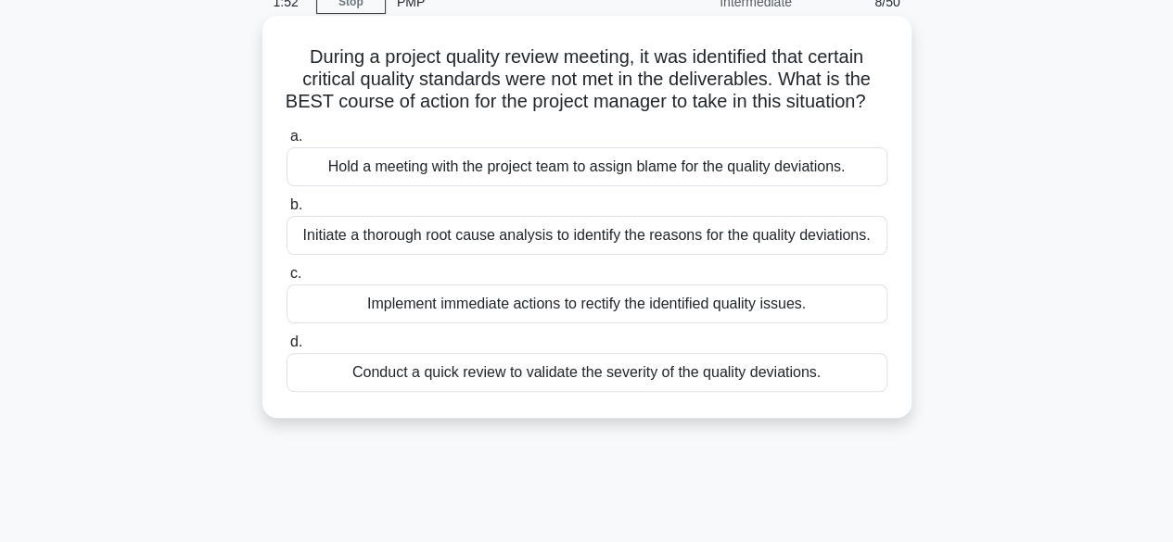
click at [566, 255] on div "Initiate a thorough root cause analysis to identify the reasons for the quality…" at bounding box center [587, 235] width 601 height 39
click at [287, 211] on input "b. Initiate a thorough root cause analysis to identify the reasons for the qual…" at bounding box center [287, 205] width 0 height 12
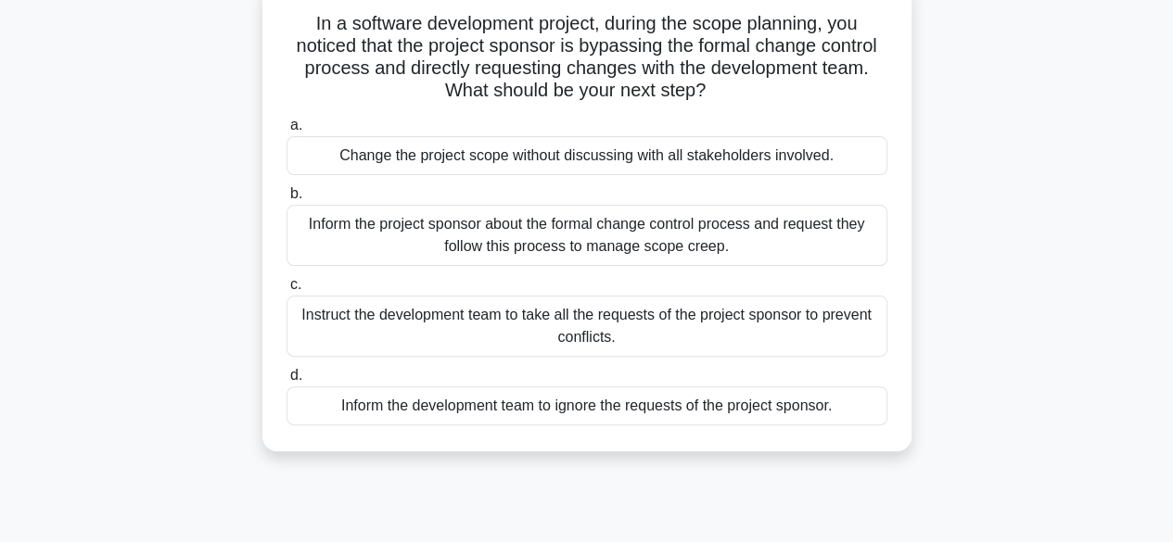
scroll to position [121, 0]
click at [512, 238] on div "Inform the project sponsor about the formal change control process and request …" at bounding box center [587, 236] width 601 height 61
click at [287, 201] on input "b. Inform the project sponsor about the formal change control process and reque…" at bounding box center [287, 195] width 0 height 12
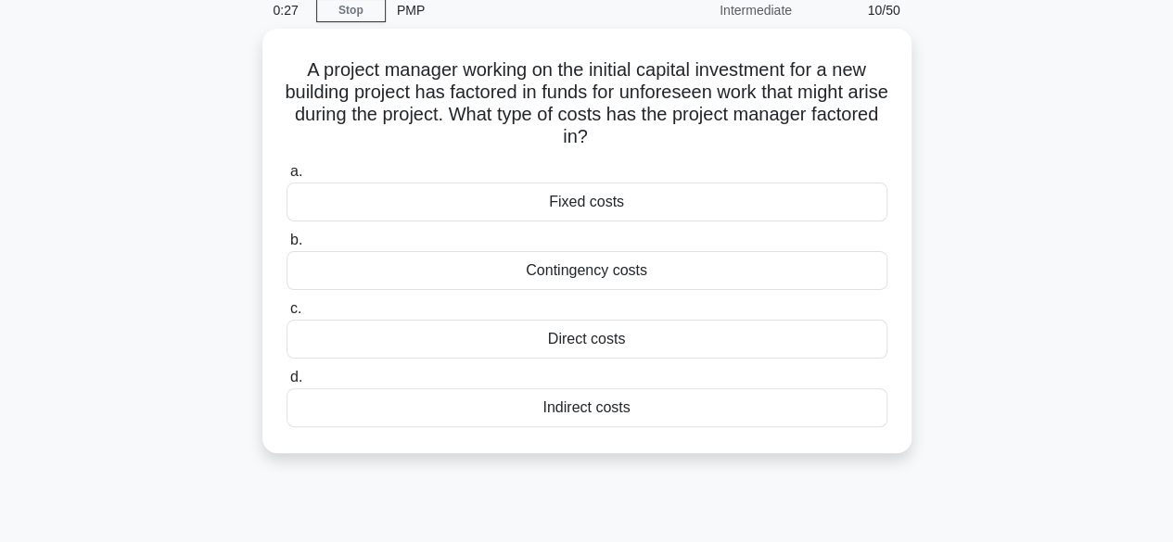
scroll to position [63, 0]
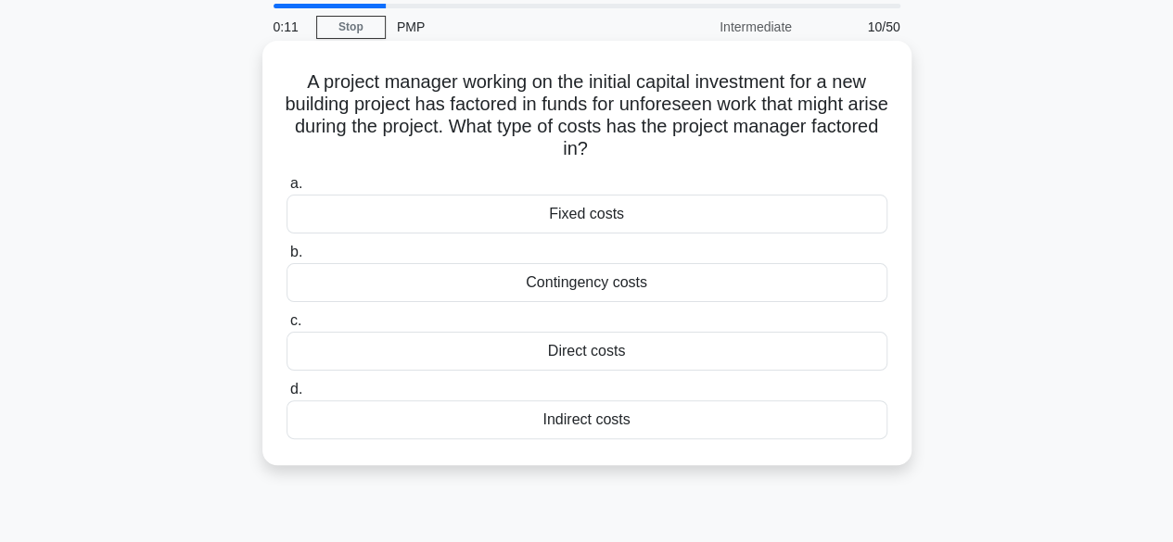
click at [585, 418] on div "Indirect costs" at bounding box center [587, 420] width 601 height 39
click at [287, 396] on input "d. Indirect costs" at bounding box center [287, 390] width 0 height 12
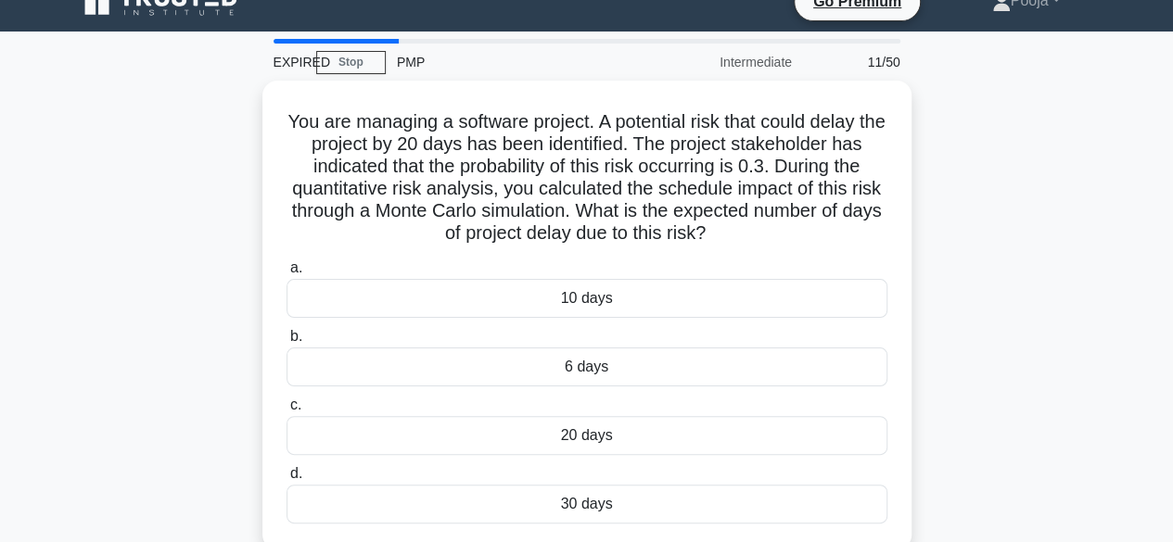
scroll to position [31, 0]
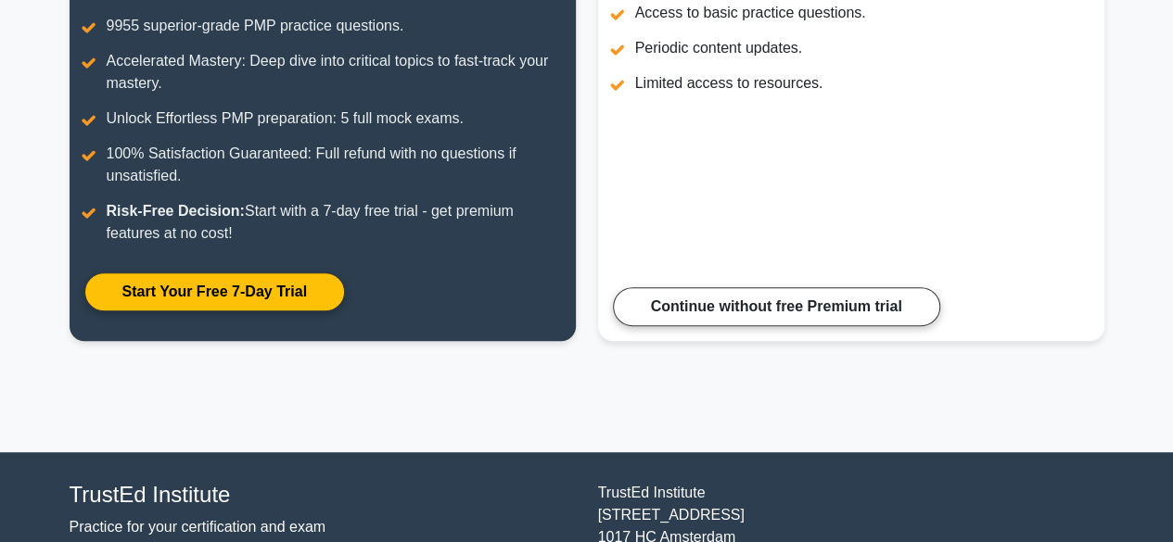
scroll to position [351, 0]
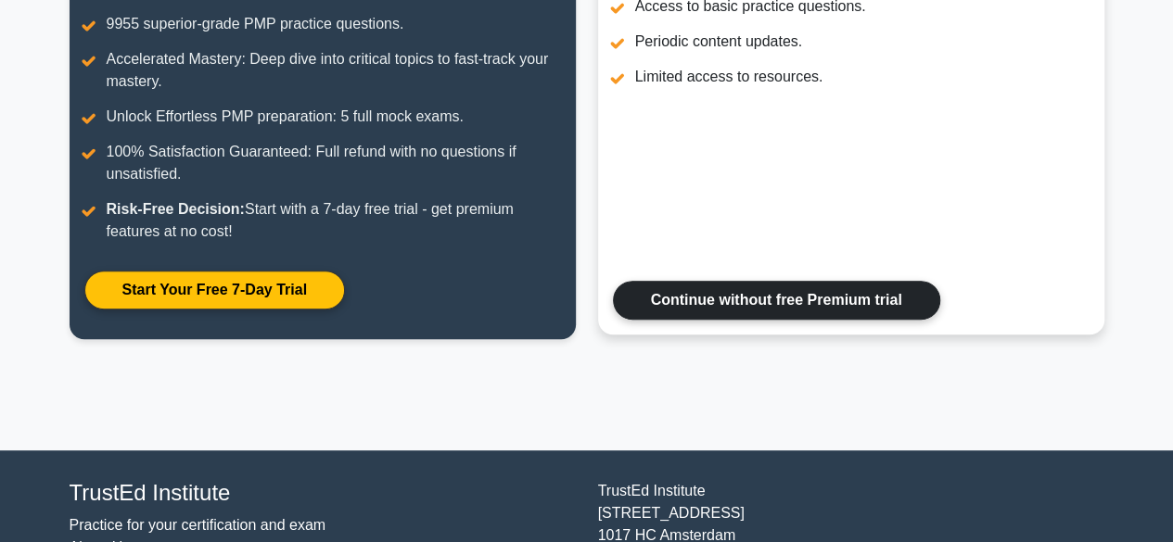
click at [809, 303] on link "Continue without free Premium trial" at bounding box center [776, 300] width 327 height 39
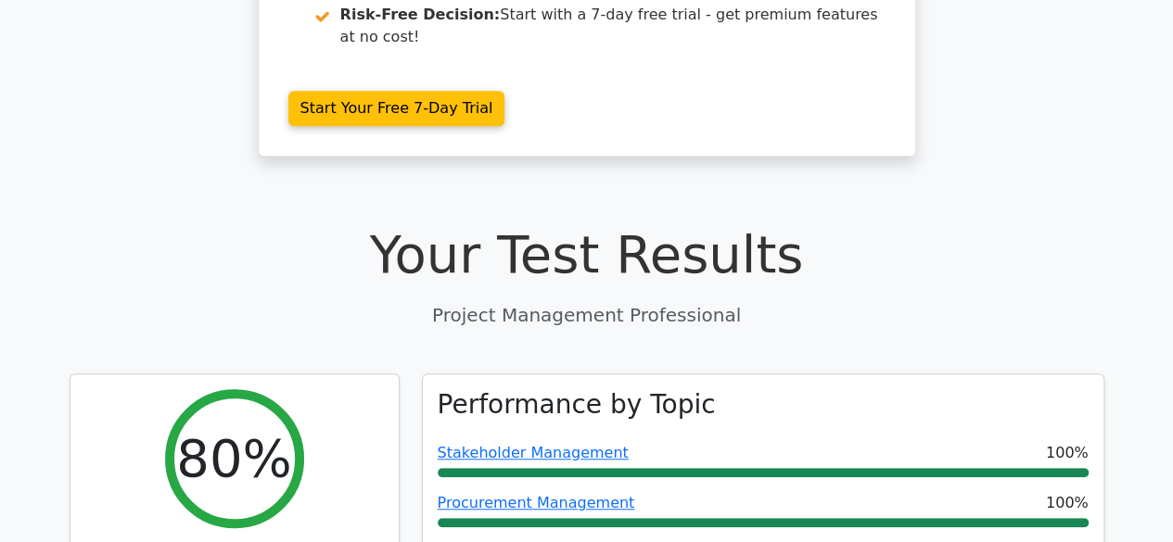
scroll to position [3275, 0]
